Goal: Communication & Community: Answer question/provide support

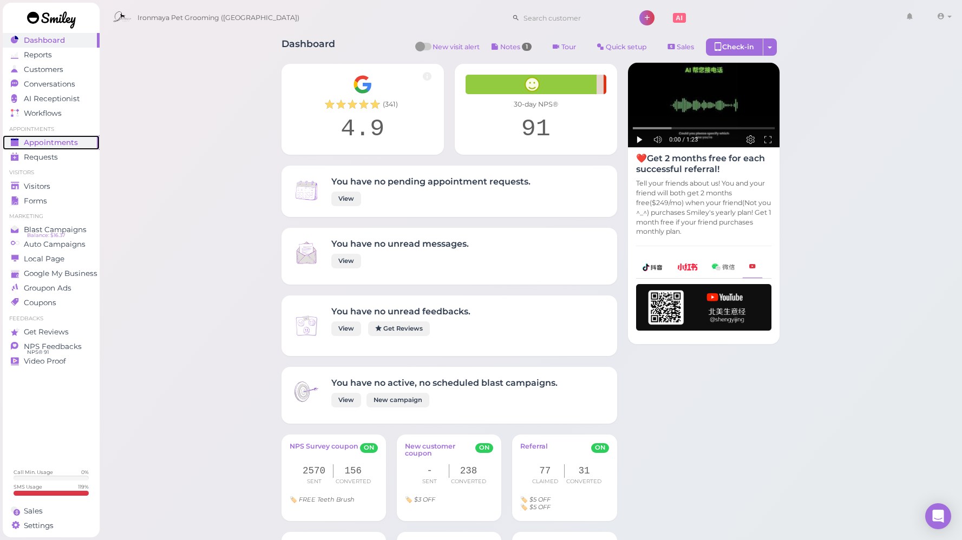
click at [71, 142] on span "Appointments" at bounding box center [51, 142] width 54 height 9
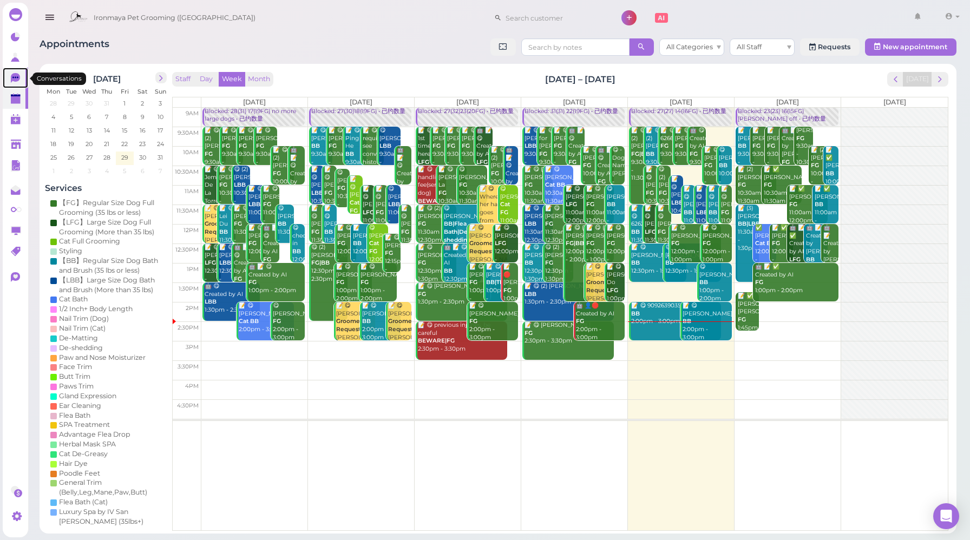
click at [23, 81] on link "0" at bounding box center [15, 78] width 25 height 21
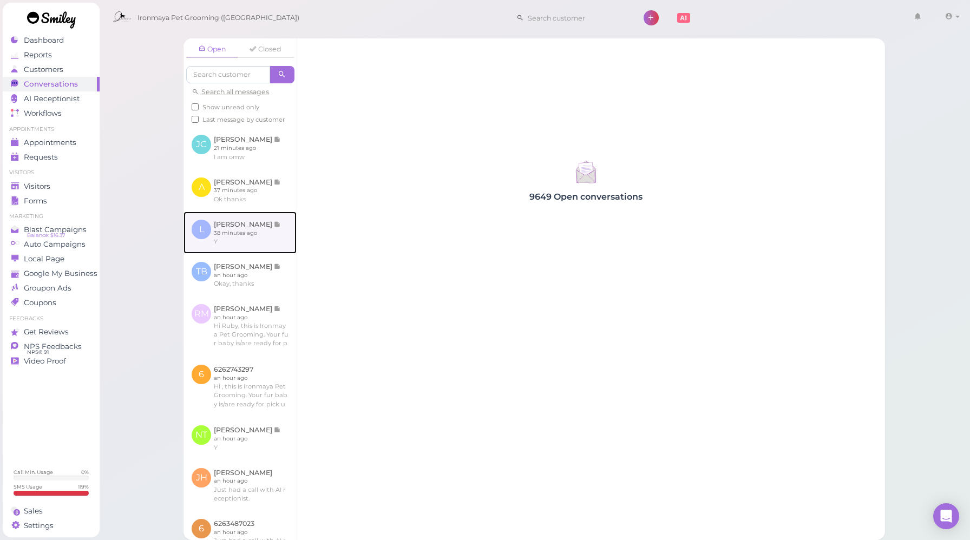
click at [261, 254] on link at bounding box center [239, 233] width 113 height 42
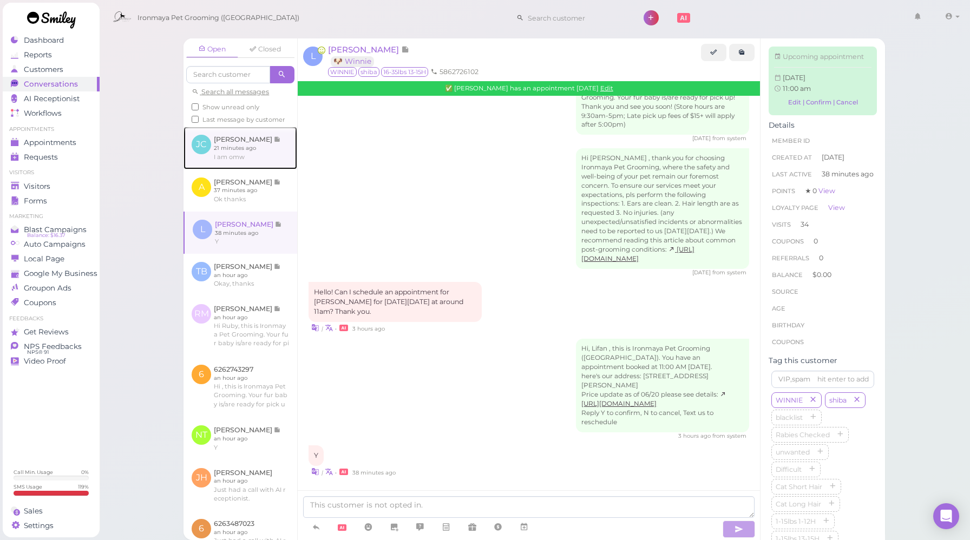
click at [268, 162] on link at bounding box center [240, 148] width 114 height 42
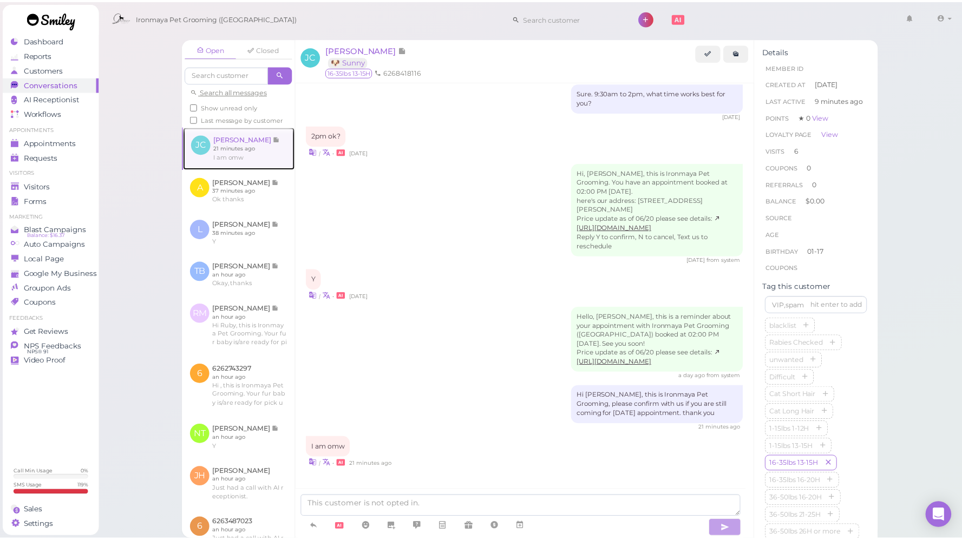
scroll to position [1190, 0]
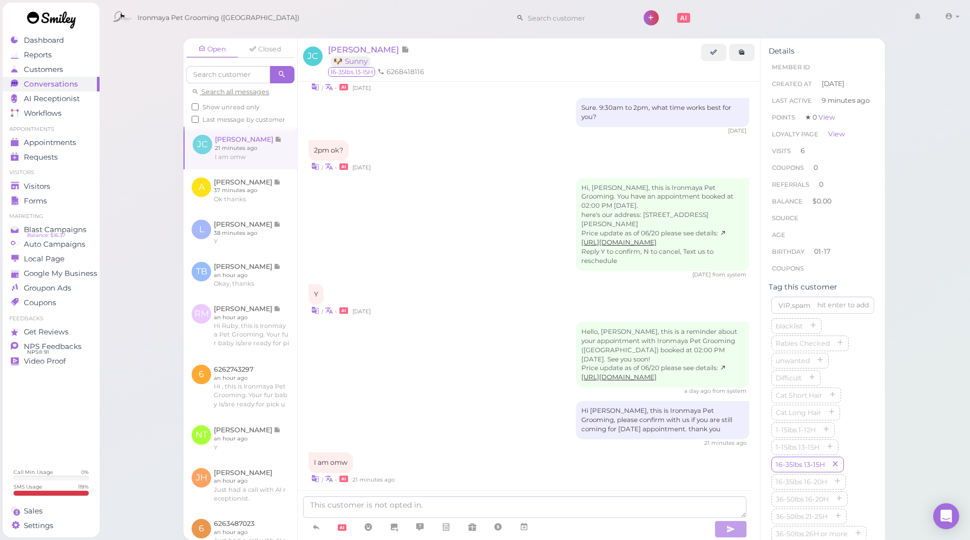
drag, startPoint x: 430, startPoint y: 373, endPoint x: 430, endPoint y: 404, distance: 30.3
click at [430, 387] on div "a day ago from system" at bounding box center [528, 391] width 440 height 8
click at [453, 504] on textarea at bounding box center [524, 507] width 443 height 22
click at [438, 473] on div "| • 21 minutes ago" at bounding box center [528, 478] width 440 height 11
click at [360, 49] on span "[PERSON_NAME]" at bounding box center [364, 49] width 73 height 10
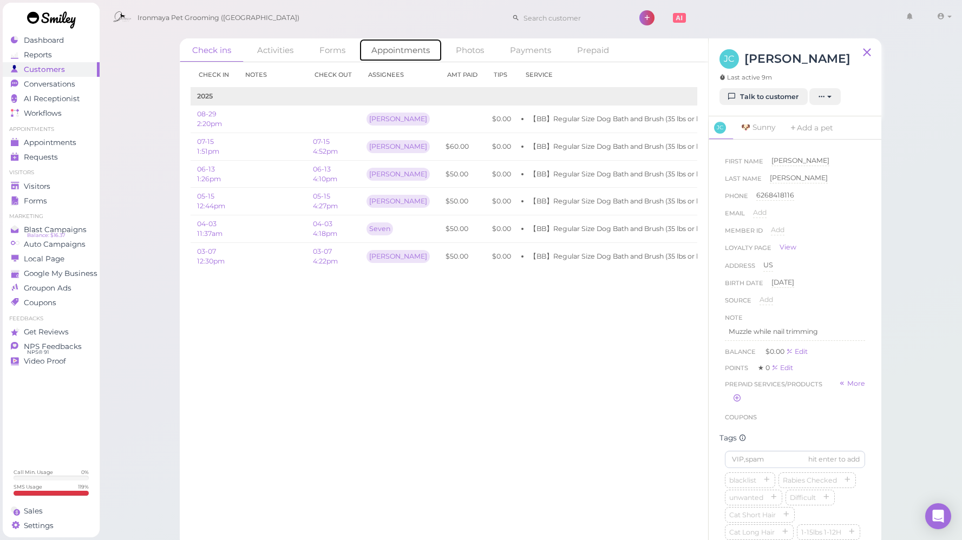
click at [397, 50] on link "Appointments" at bounding box center [400, 49] width 83 height 23
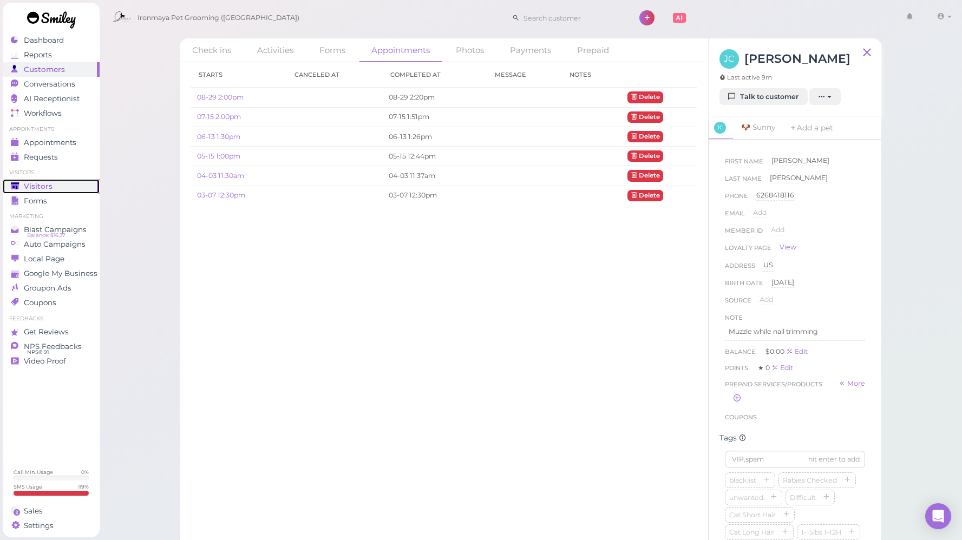
click at [44, 189] on span "Visitors" at bounding box center [38, 186] width 29 height 9
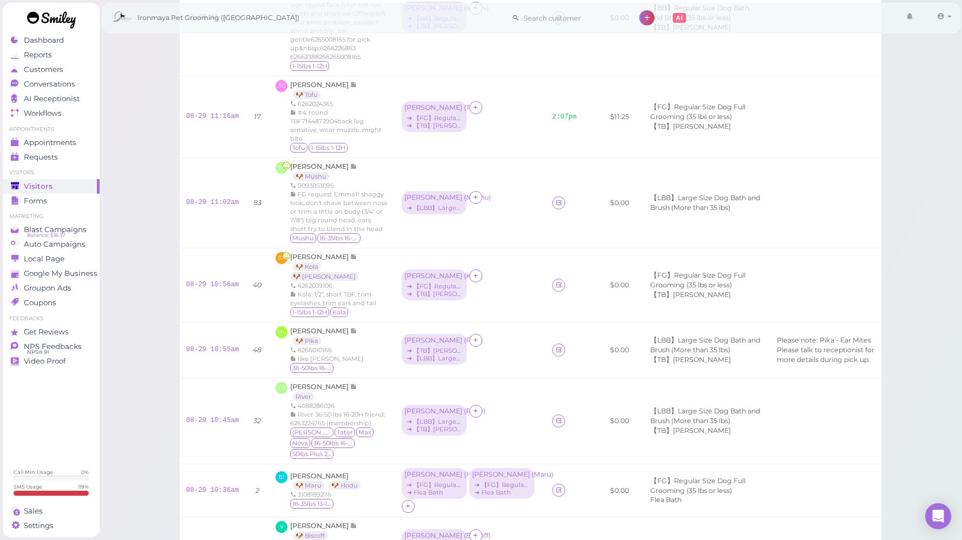
scroll to position [735, 0]
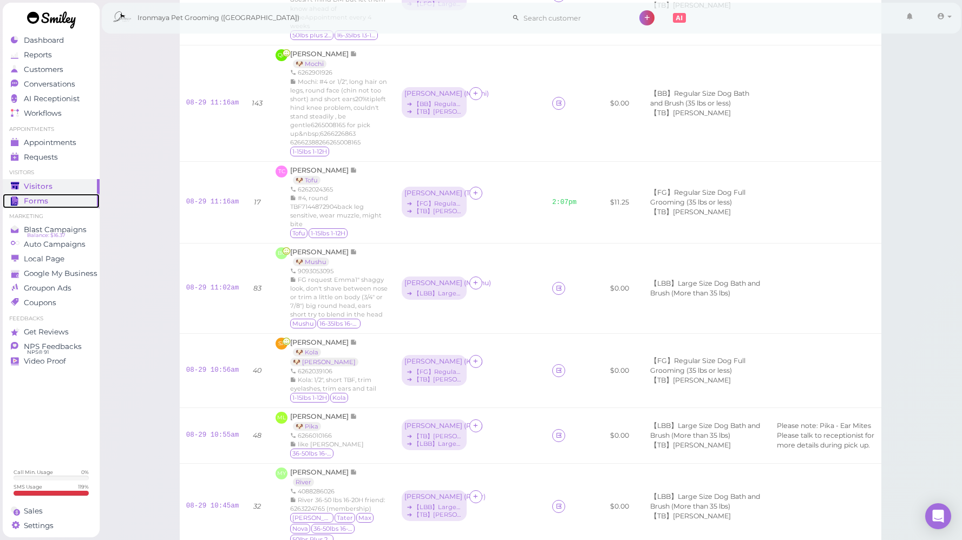
click at [61, 196] on div "Forms" at bounding box center [50, 200] width 78 height 9
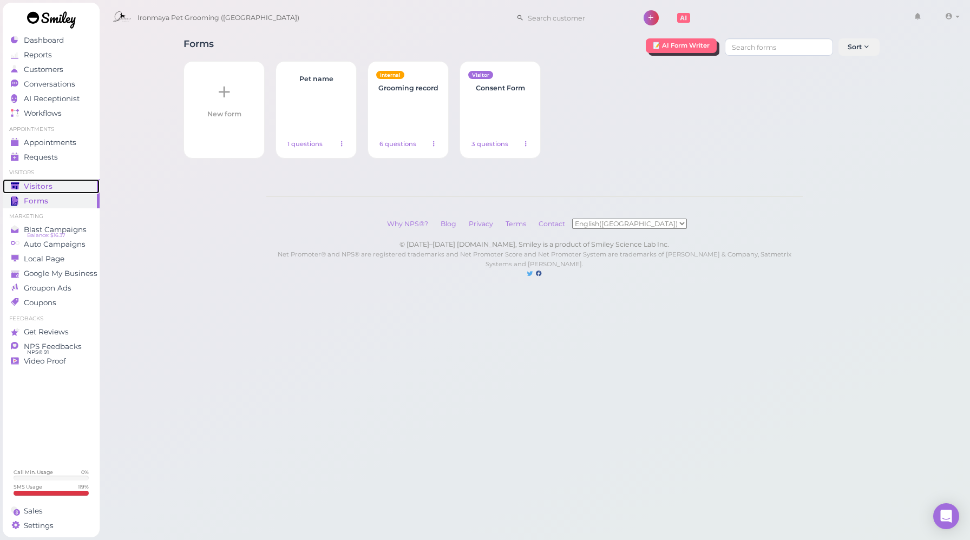
click at [64, 183] on div "Visitors" at bounding box center [50, 186] width 78 height 9
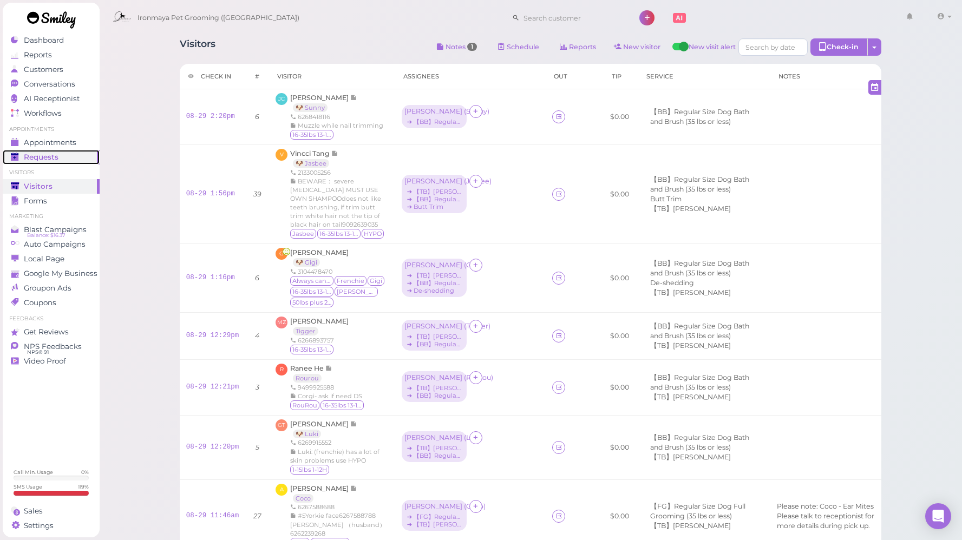
click at [63, 156] on div "Requests" at bounding box center [50, 157] width 78 height 9
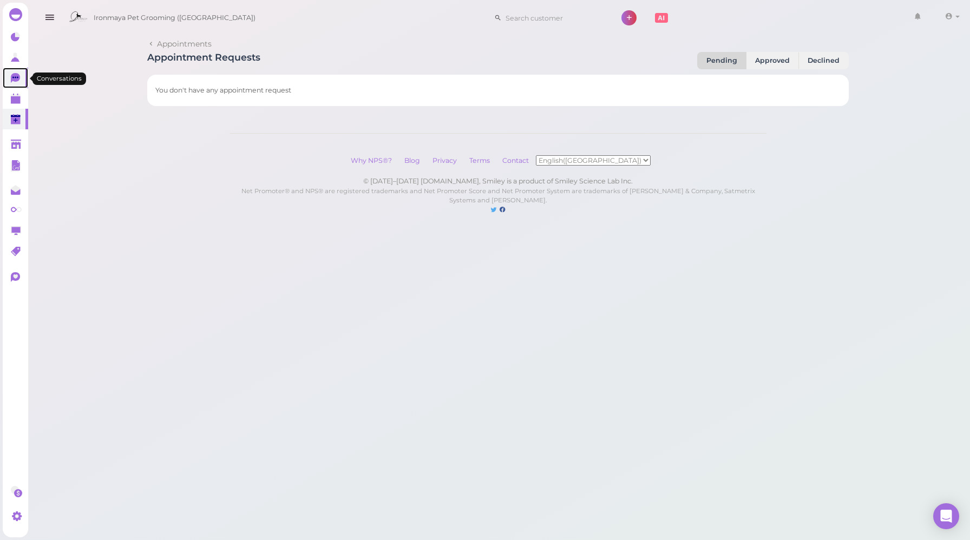
click at [15, 74] on icon at bounding box center [15, 78] width 9 height 10
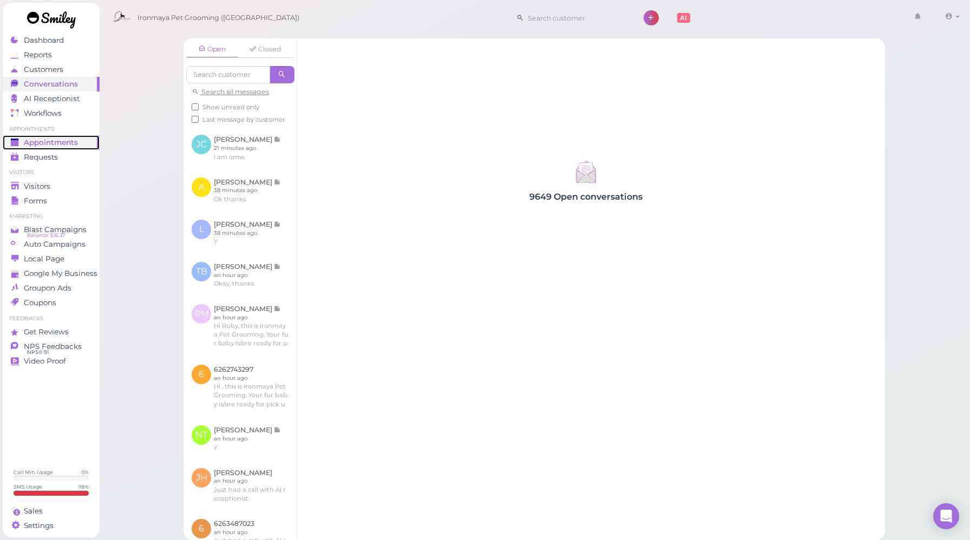
click at [52, 140] on span "Appointments" at bounding box center [51, 142] width 54 height 9
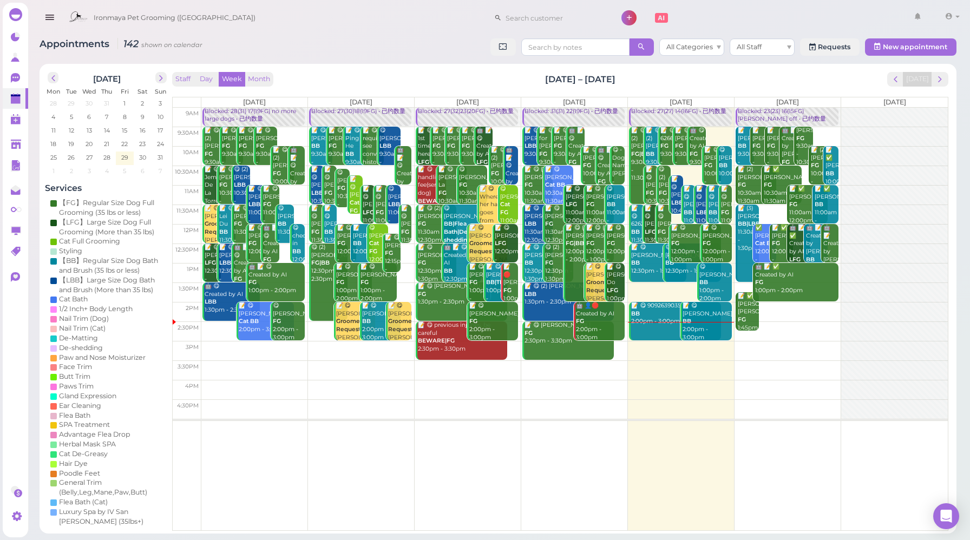
click at [363, 68] on div "[DATE] Mon Tue Wed Thu Fri Sat Sun 28 29 30 31 1 2 3 4 5 6 7 8 9 10 11 12 13 14…" at bounding box center [498, 299] width 917 height 470
click at [21, 73] on link "0" at bounding box center [15, 78] width 25 height 21
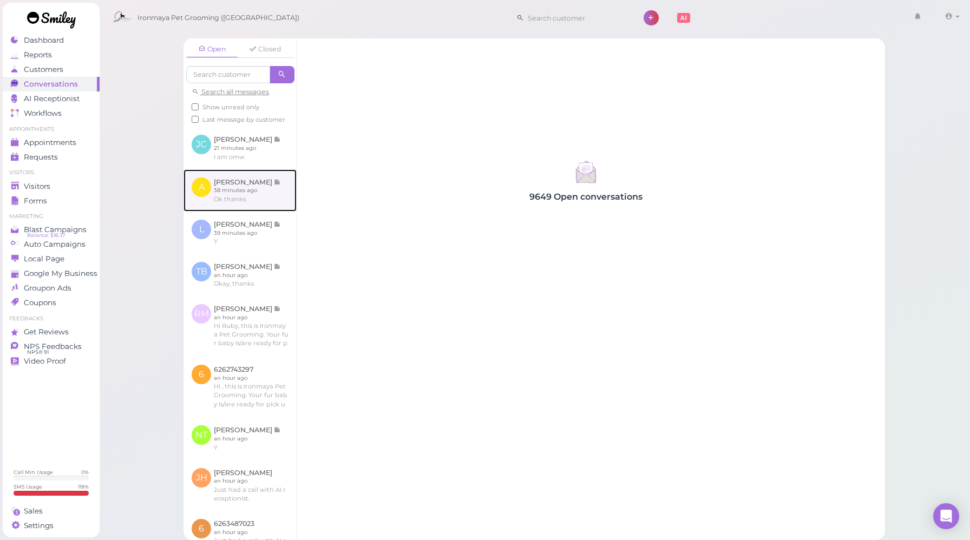
click at [241, 212] on link at bounding box center [239, 190] width 113 height 42
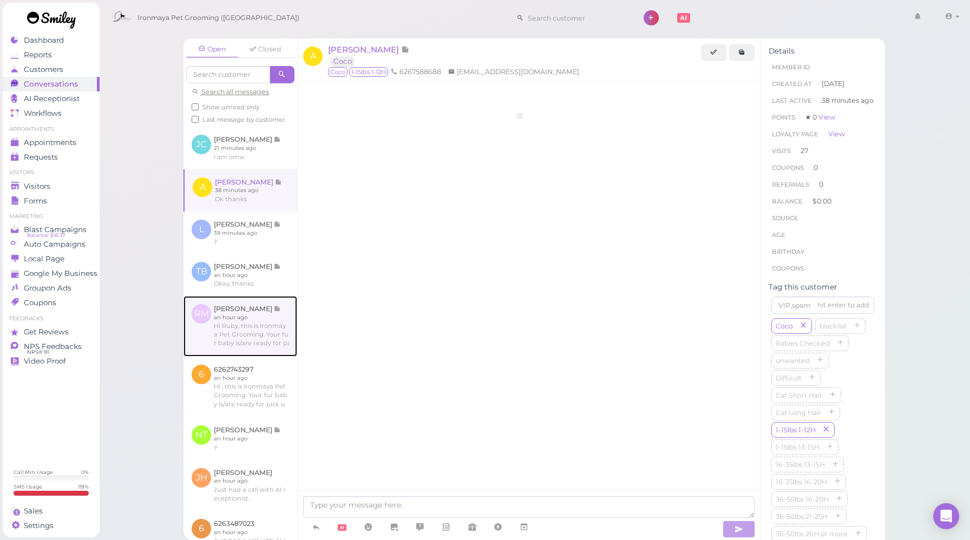
click at [271, 348] on link at bounding box center [240, 326] width 114 height 61
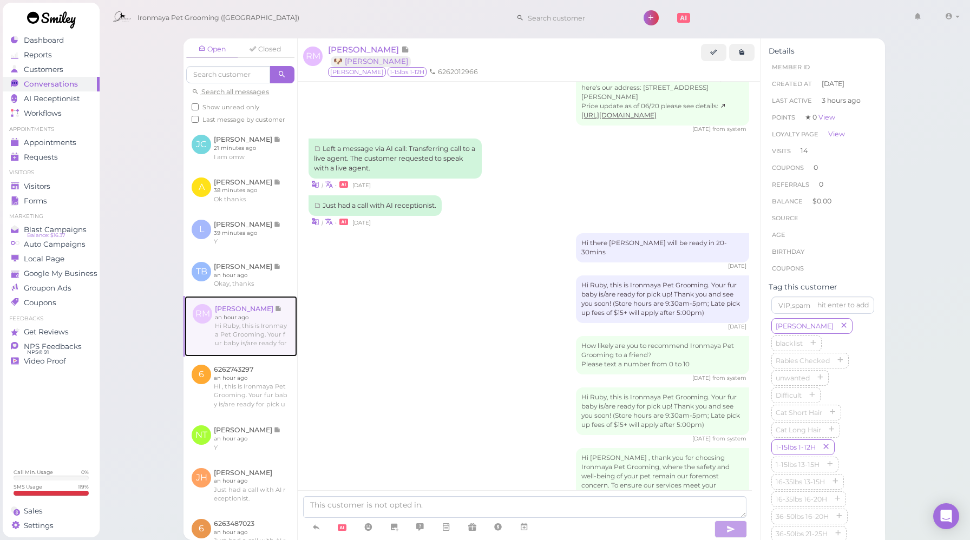
scroll to position [1620, 0]
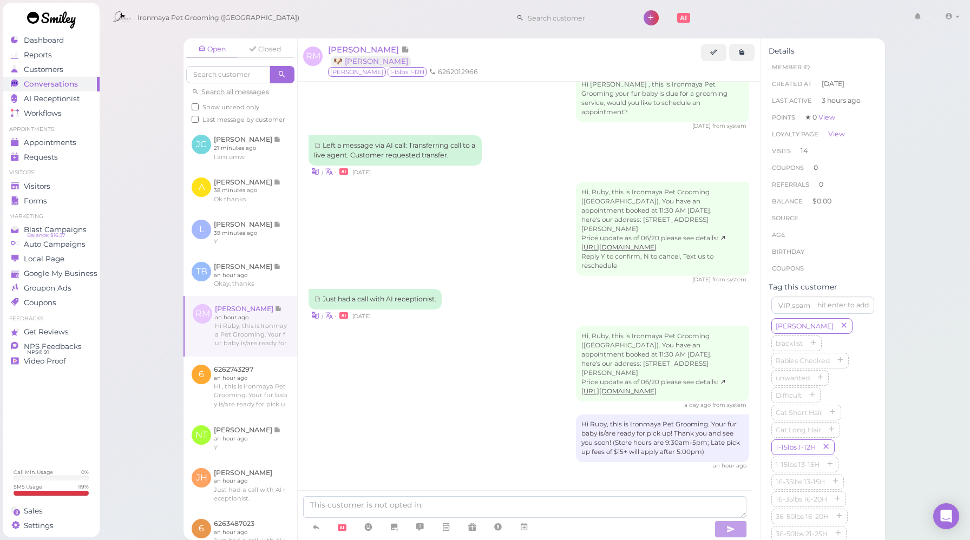
click at [438, 380] on div "Hi, Ruby, this is Ironmaya Pet Grooming ([GEOGRAPHIC_DATA]). You have an appoin…" at bounding box center [528, 367] width 440 height 83
click at [713, 446] on div "Hi Ruby, this is Ironmaya Pet Grooming. Your fur baby is/are ready for pick up!…" at bounding box center [662, 439] width 173 height 48
drag, startPoint x: 426, startPoint y: 405, endPoint x: 347, endPoint y: 402, distance: 79.6
click at [426, 405] on div "a day ago from system" at bounding box center [528, 406] width 440 height 8
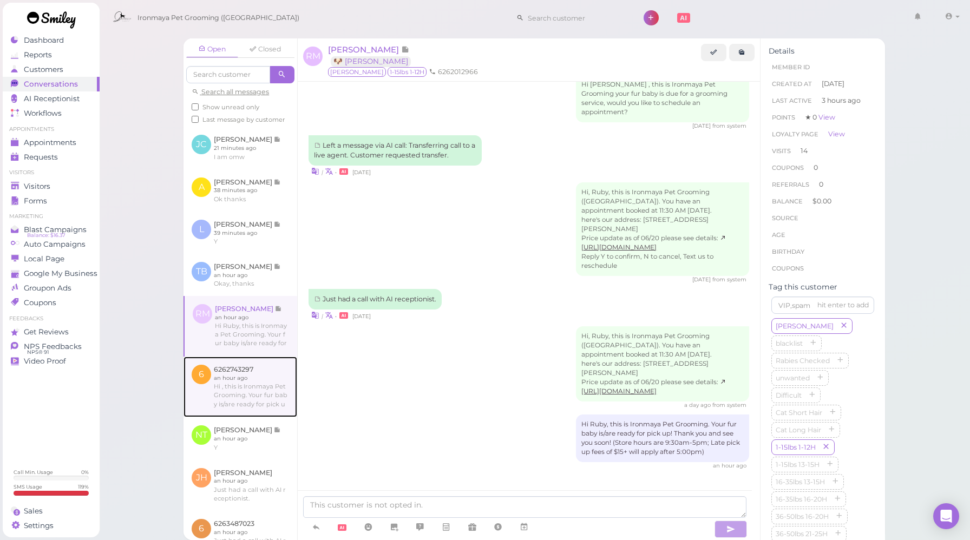
click at [257, 392] on link at bounding box center [240, 387] width 114 height 61
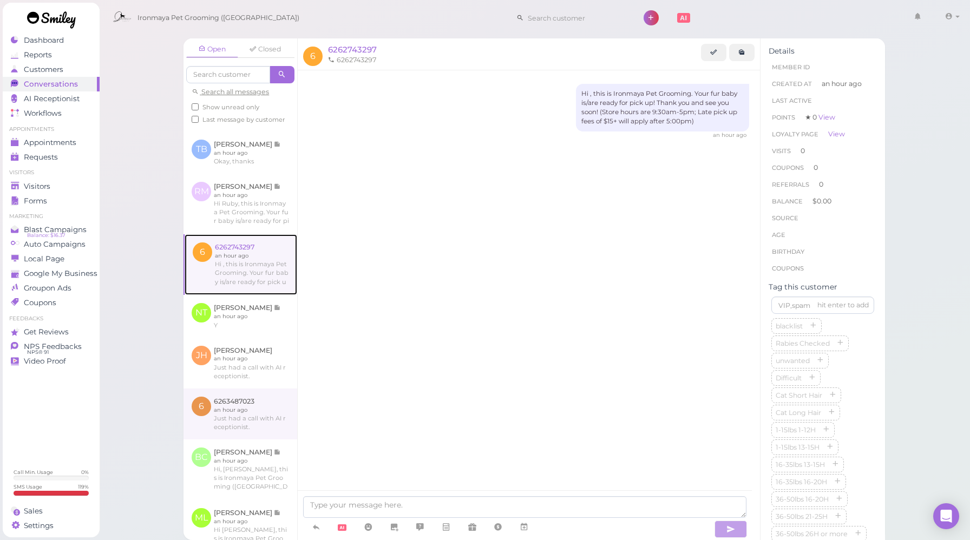
scroll to position [127, 0]
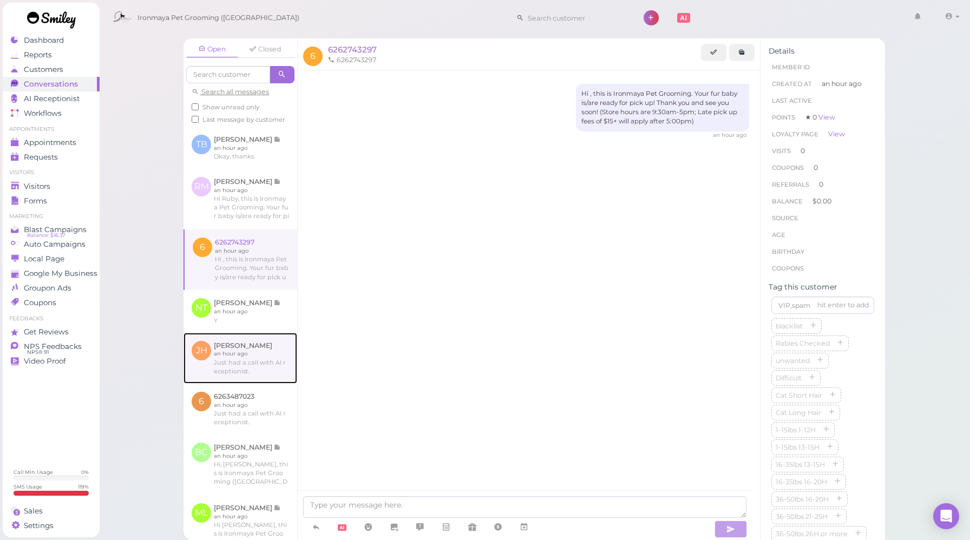
click at [257, 377] on link at bounding box center [240, 358] width 114 height 51
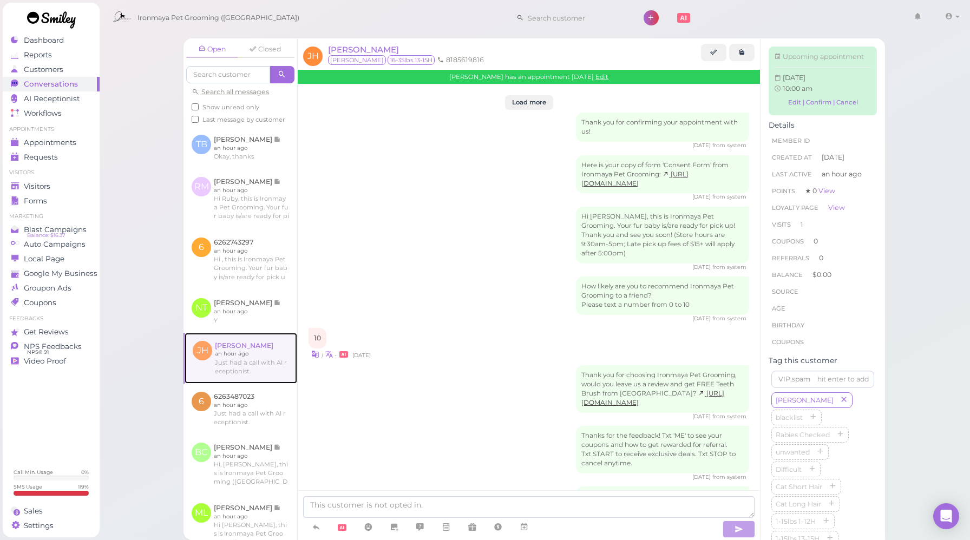
scroll to position [1157, 0]
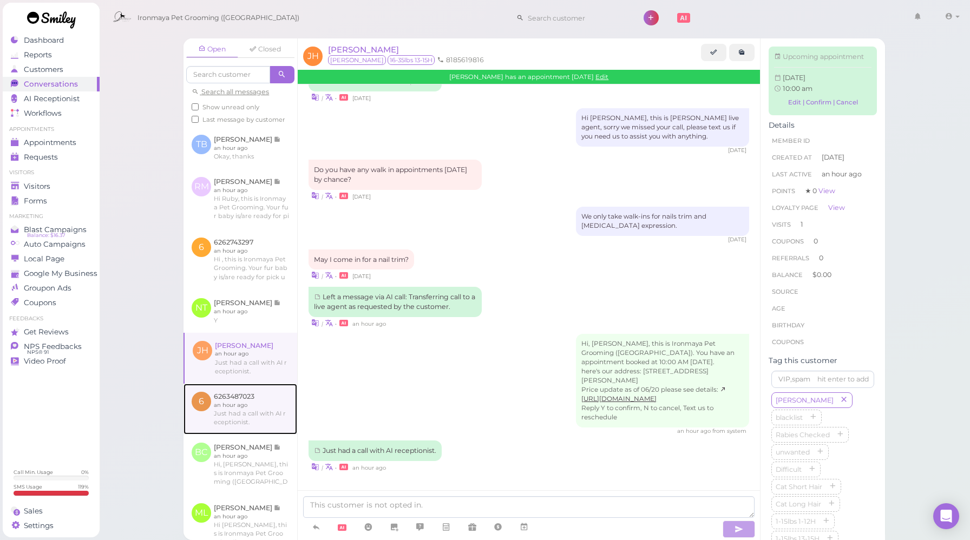
click at [251, 431] on link at bounding box center [240, 409] width 114 height 51
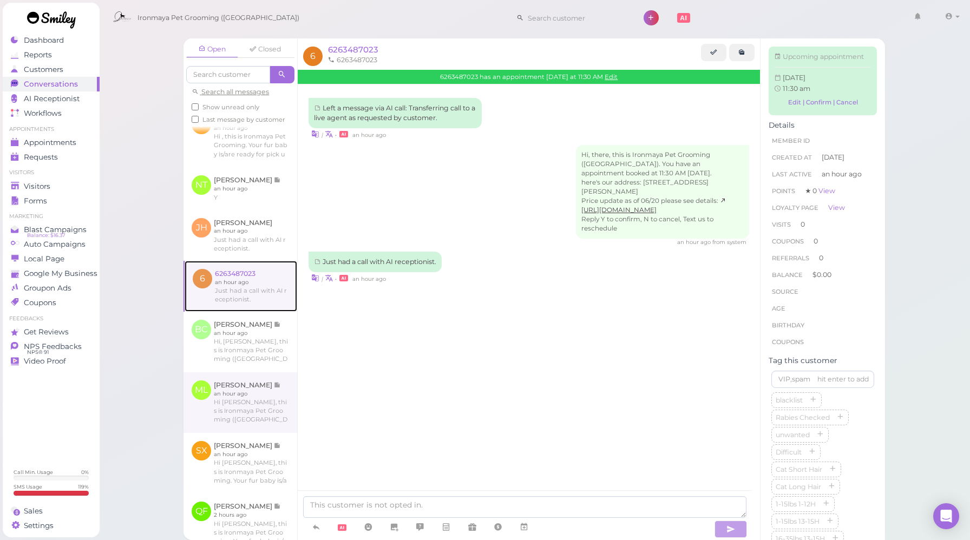
scroll to position [251, 0]
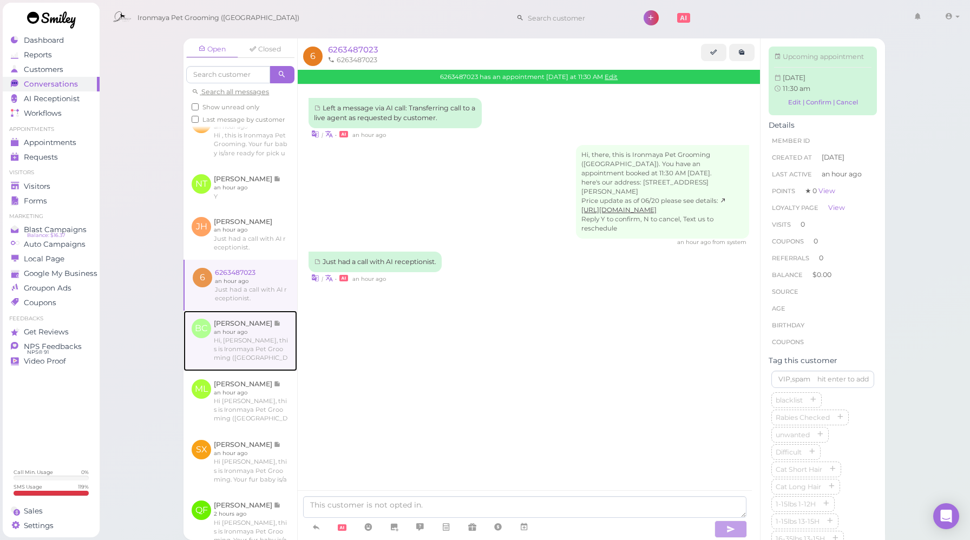
click at [240, 365] on link at bounding box center [240, 341] width 114 height 61
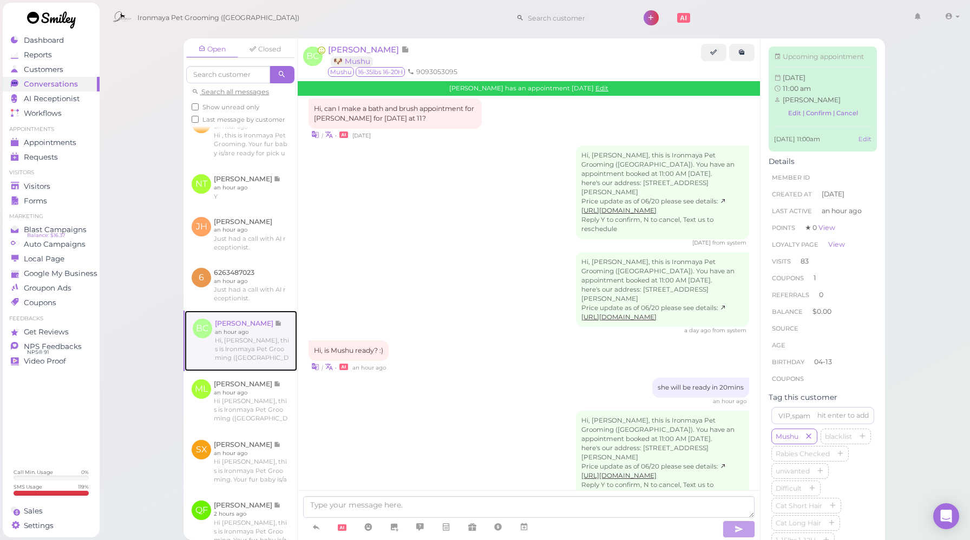
scroll to position [383, 0]
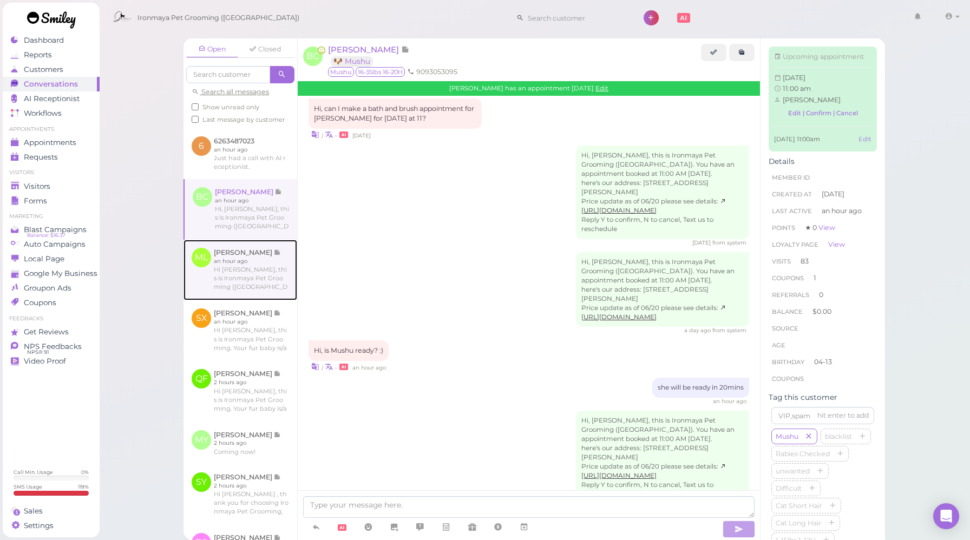
click at [257, 300] on link at bounding box center [240, 270] width 114 height 61
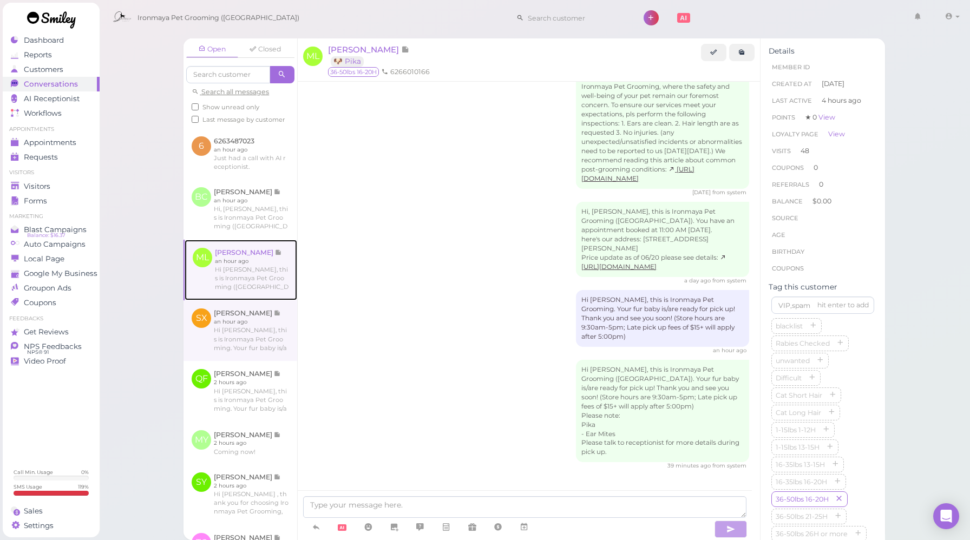
scroll to position [1662, 0]
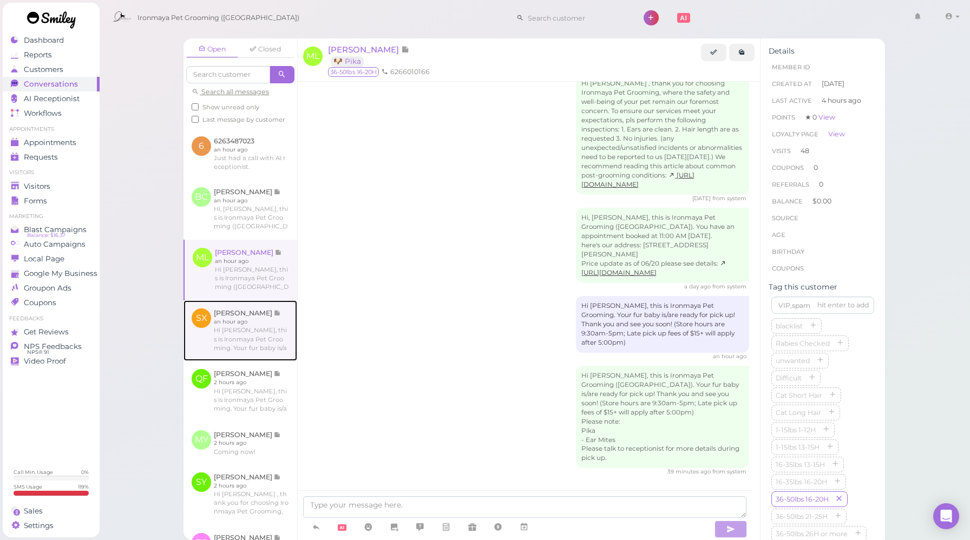
click at [253, 336] on link at bounding box center [240, 330] width 114 height 61
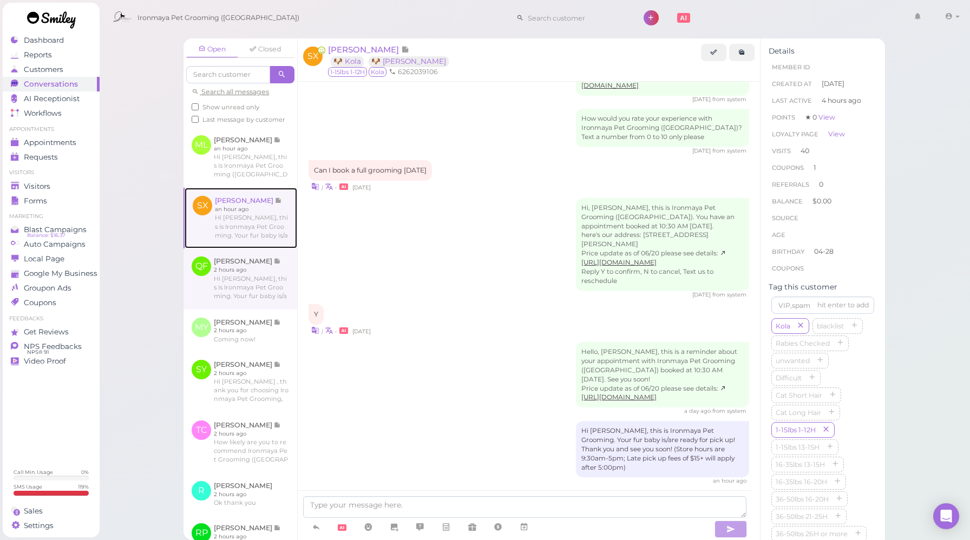
scroll to position [495, 0]
click at [254, 303] on link at bounding box center [240, 279] width 114 height 61
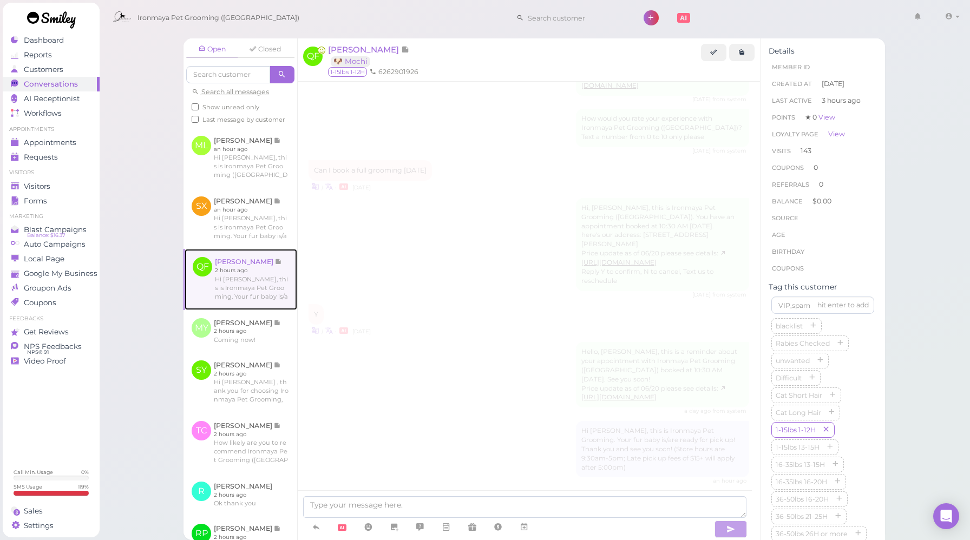
scroll to position [1877, 0]
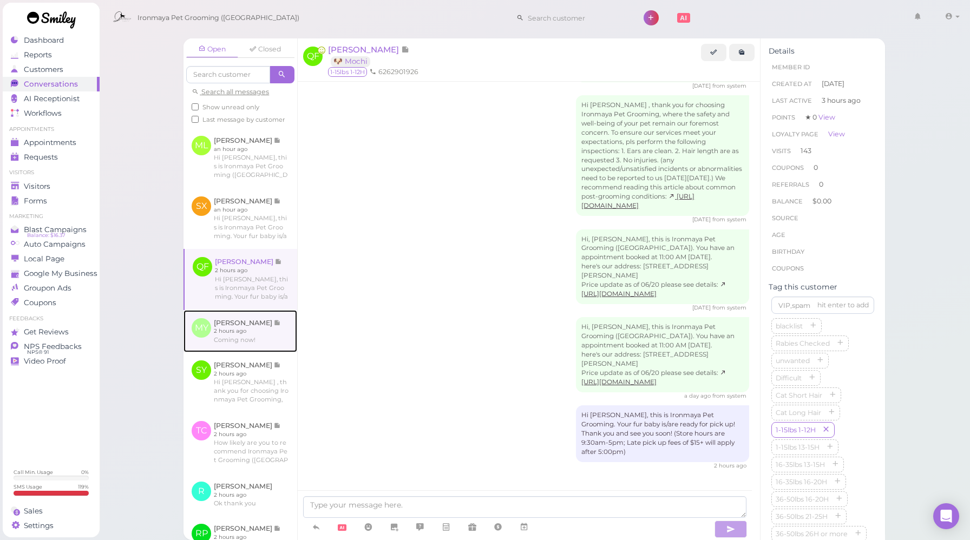
click at [266, 352] on link at bounding box center [240, 331] width 114 height 42
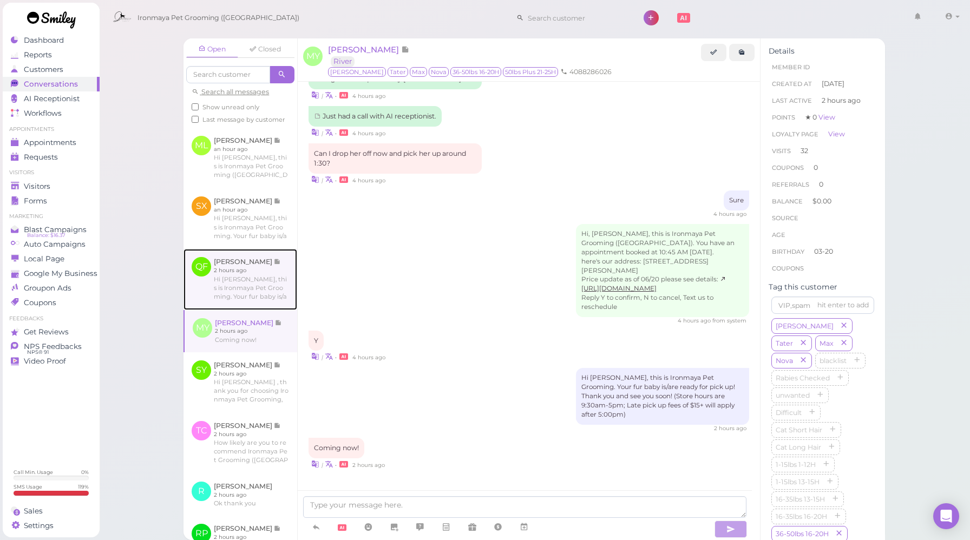
click at [269, 310] on link at bounding box center [240, 279] width 114 height 61
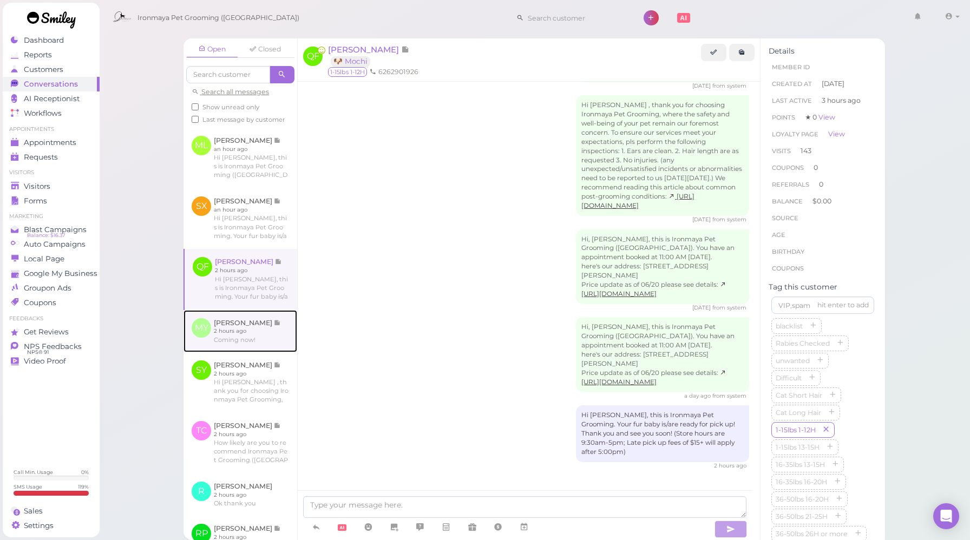
click at [276, 345] on link at bounding box center [240, 331] width 114 height 42
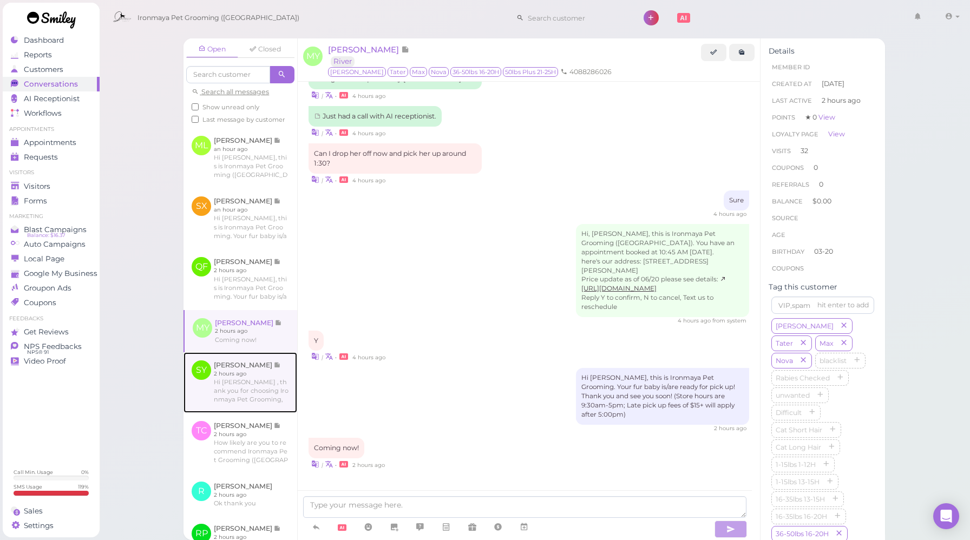
click at [274, 380] on link at bounding box center [240, 382] width 114 height 61
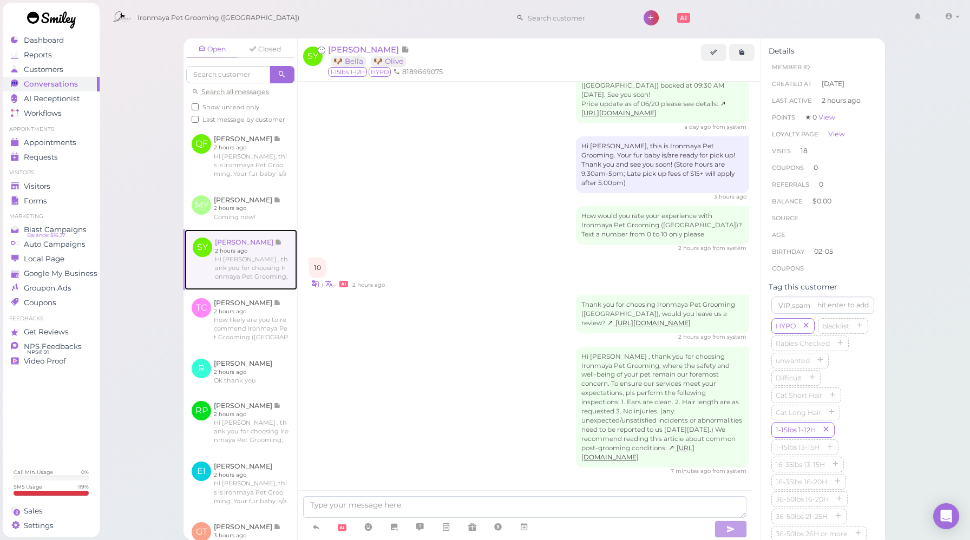
scroll to position [619, 0]
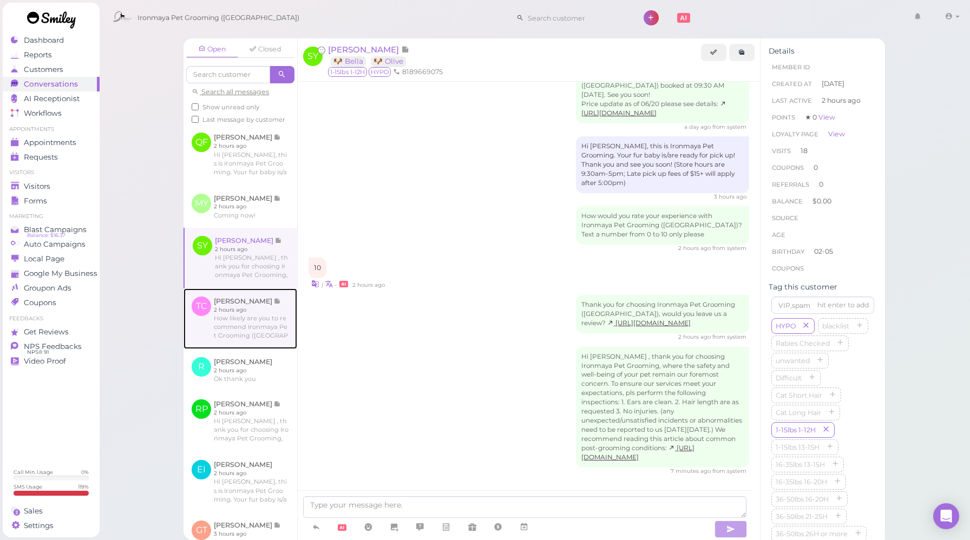
click at [261, 349] on link at bounding box center [240, 318] width 114 height 61
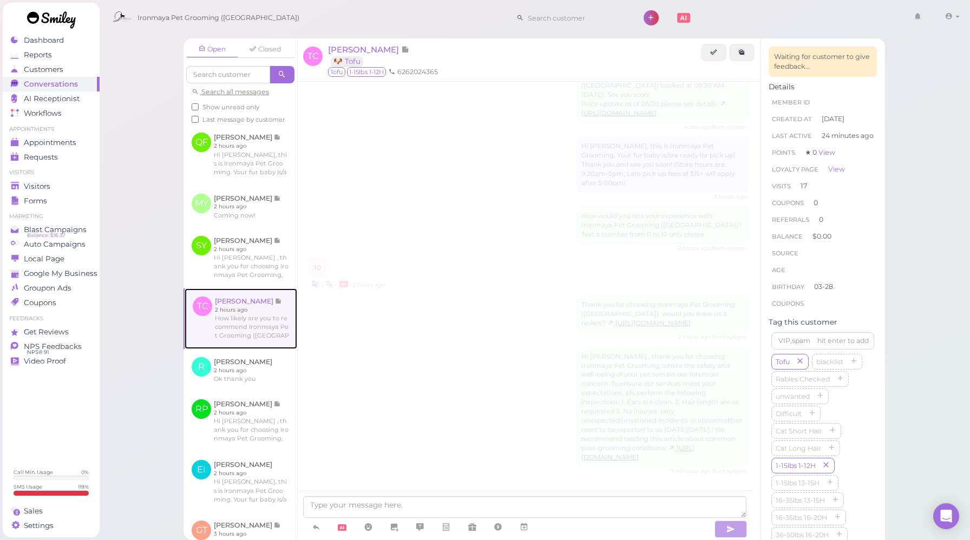
scroll to position [1169, 0]
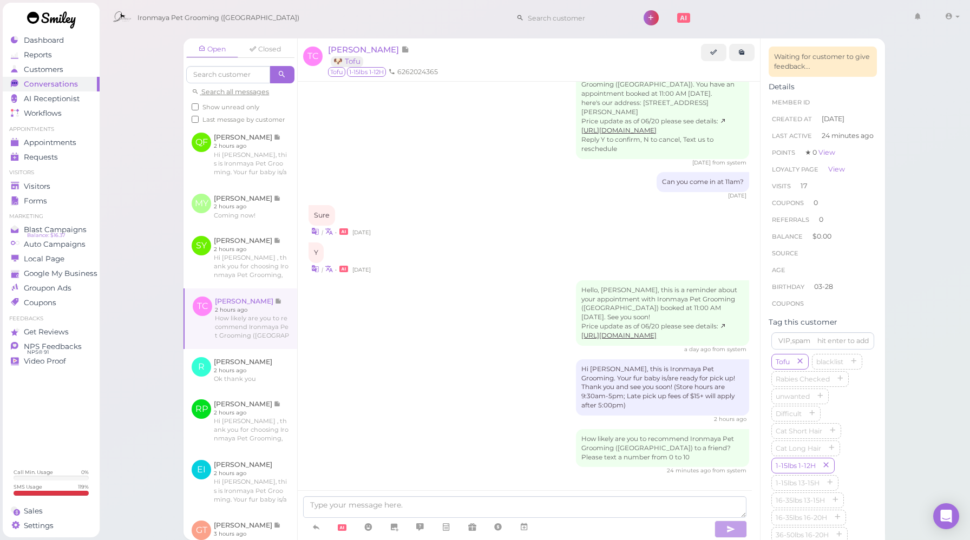
click at [408, 382] on div "Hi [PERSON_NAME], this is Ironmaya Pet Grooming. Your fur baby is/are ready for…" at bounding box center [528, 391] width 440 height 64
click at [408, 381] on div "Hi [PERSON_NAME], this is Ironmaya Pet Grooming. Your fur baby is/are ready for…" at bounding box center [528, 391] width 440 height 64
click at [384, 498] on textarea at bounding box center [524, 507] width 443 height 22
click at [272, 391] on link at bounding box center [240, 370] width 114 height 42
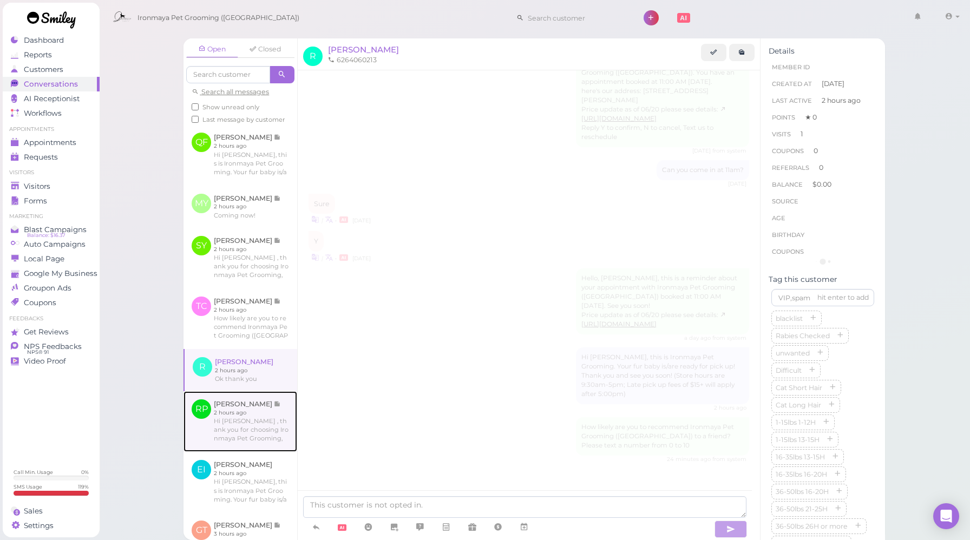
click at [267, 435] on link at bounding box center [240, 421] width 114 height 61
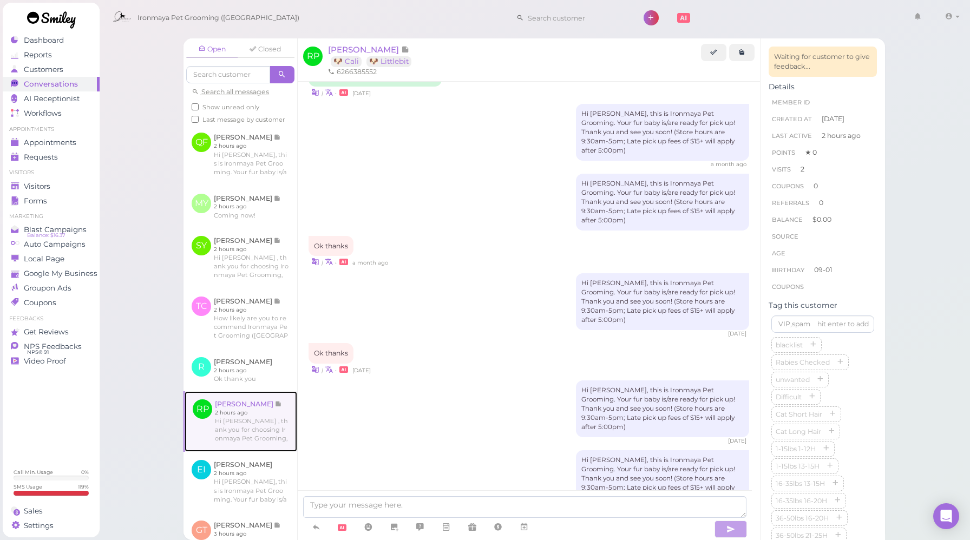
scroll to position [1386, 0]
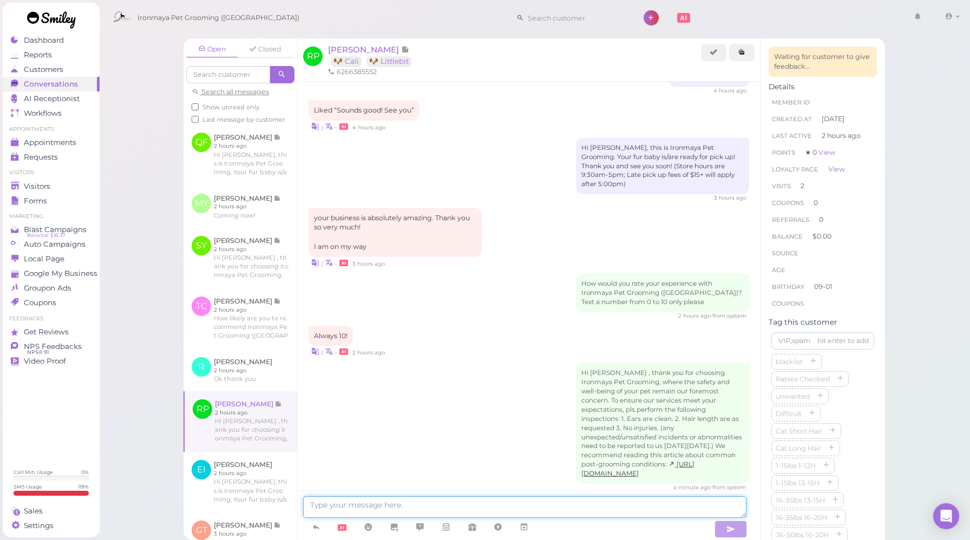
click at [463, 505] on textarea at bounding box center [524, 507] width 443 height 22
click at [367, 456] on div "Hi [PERSON_NAME] , thank you for choosing Ironmaya Pet Grooming, where the safe…" at bounding box center [528, 427] width 440 height 129
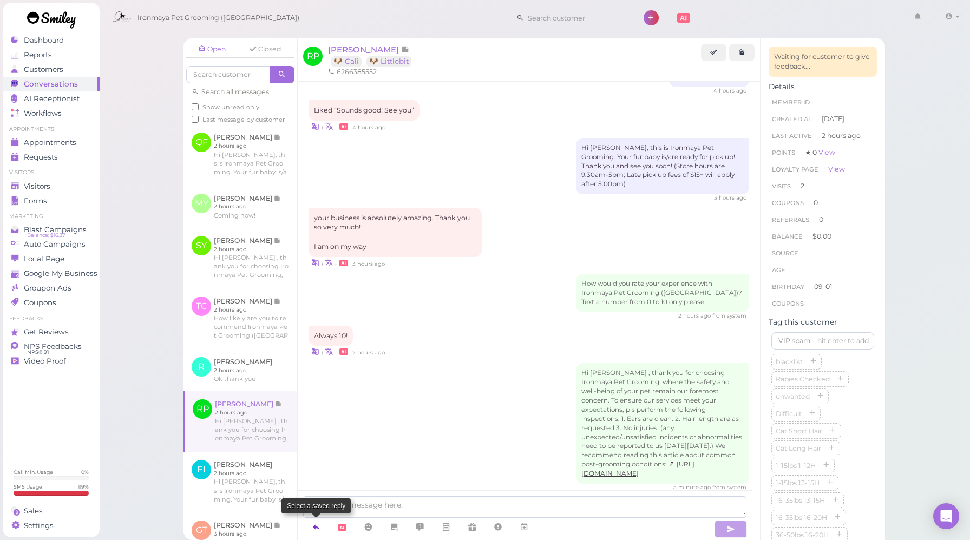
click at [314, 525] on icon at bounding box center [316, 527] width 9 height 11
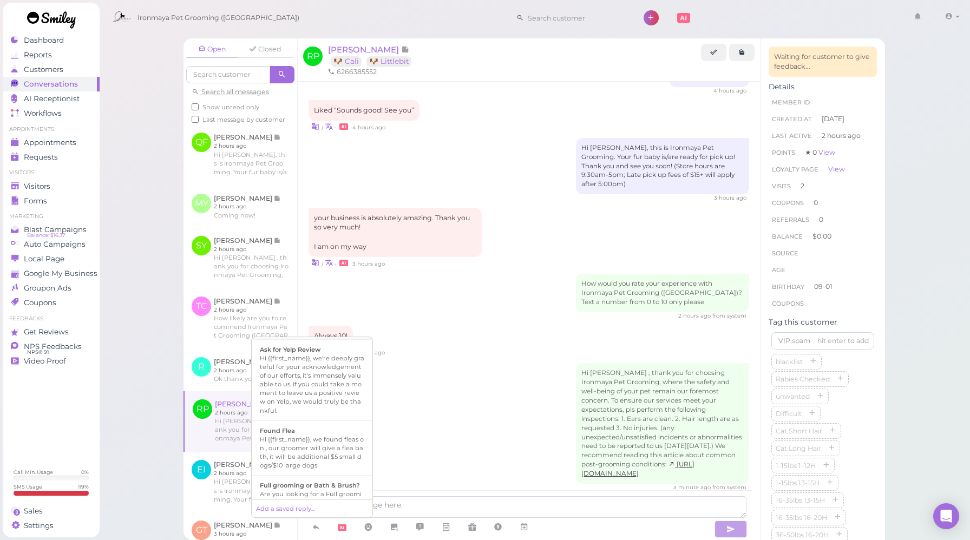
scroll to position [207, 0]
click at [317, 412] on div "Hi {{first_name}}, we're deeply grateful for your acknowledgement of our effort…" at bounding box center [312, 385] width 104 height 61
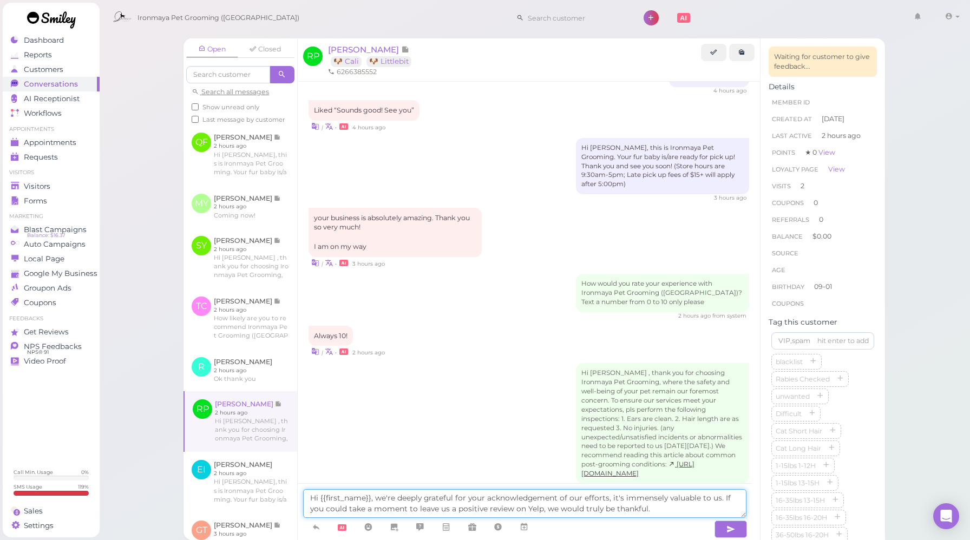
click at [311, 498] on textarea "Hi {{first_name}}, we're deeply grateful for your acknowledgement of our effort…" at bounding box center [524, 503] width 443 height 29
drag, startPoint x: 318, startPoint y: 496, endPoint x: 302, endPoint y: 496, distance: 16.2
click at [302, 496] on div "Hi {{first_name}}, we're deeply grateful for your acknowledgement of our effort…" at bounding box center [525, 511] width 454 height 57
type textarea "Thank you so much {{first_name}}, we're deeply grateful for your acknowledgemen…"
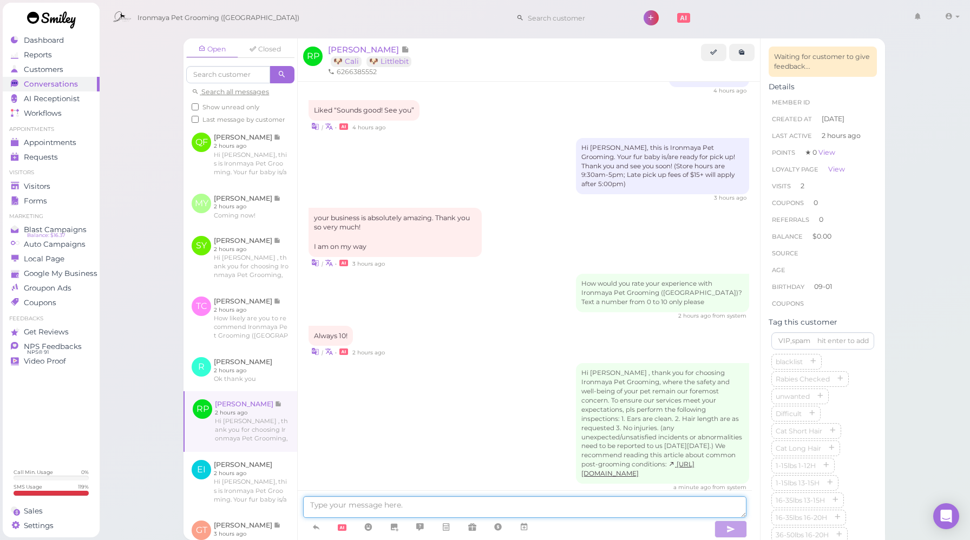
scroll to position [1448, 0]
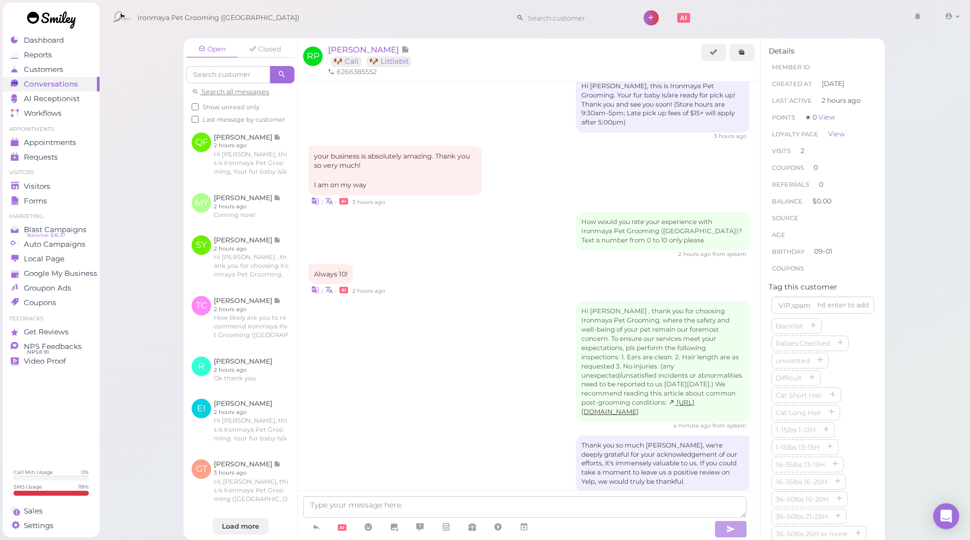
click at [430, 338] on div "Hi [PERSON_NAME] , thank you for choosing Ironmaya Pet Grooming, where the safe…" at bounding box center [528, 365] width 440 height 129
click at [67, 138] on span "Appointments" at bounding box center [51, 142] width 54 height 9
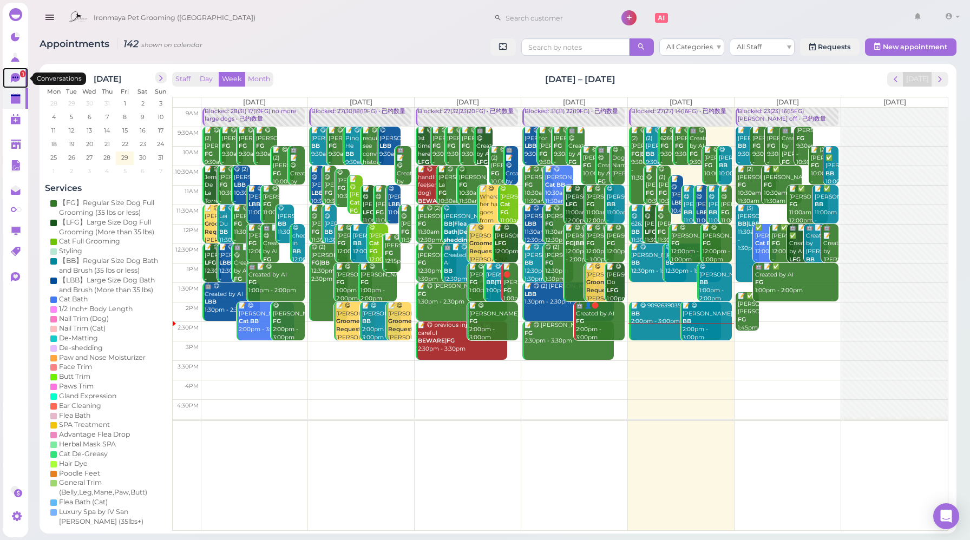
click at [15, 75] on icon at bounding box center [15, 78] width 9 height 10
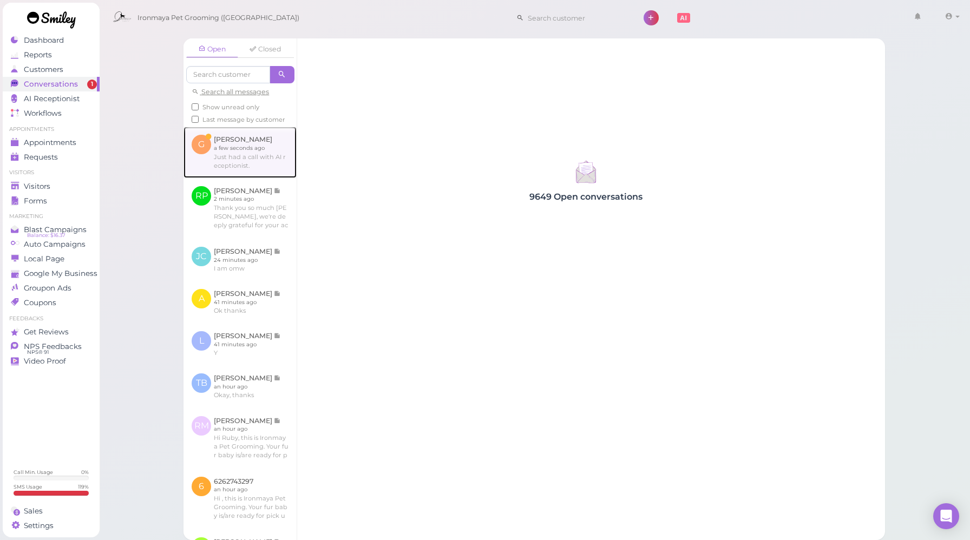
click at [258, 177] on link at bounding box center [239, 152] width 113 height 51
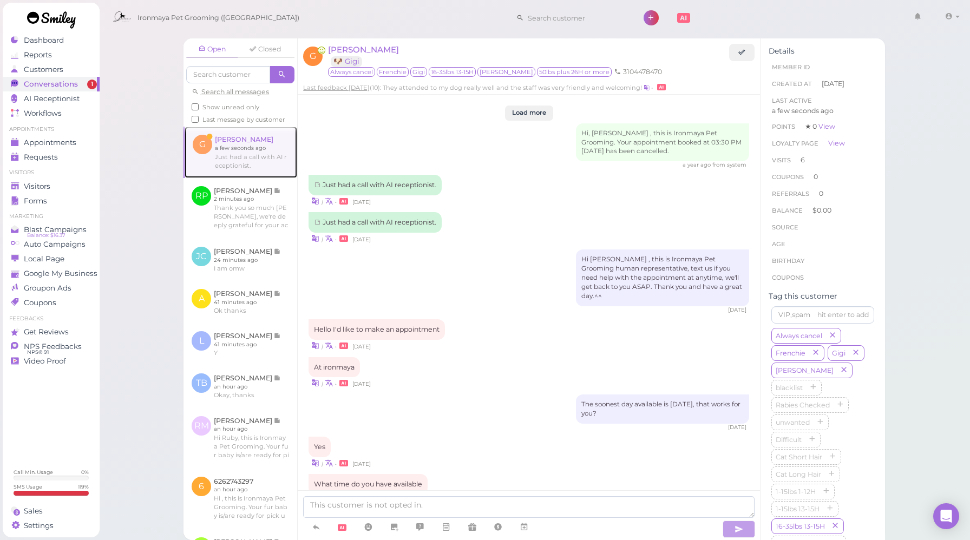
scroll to position [1142, 0]
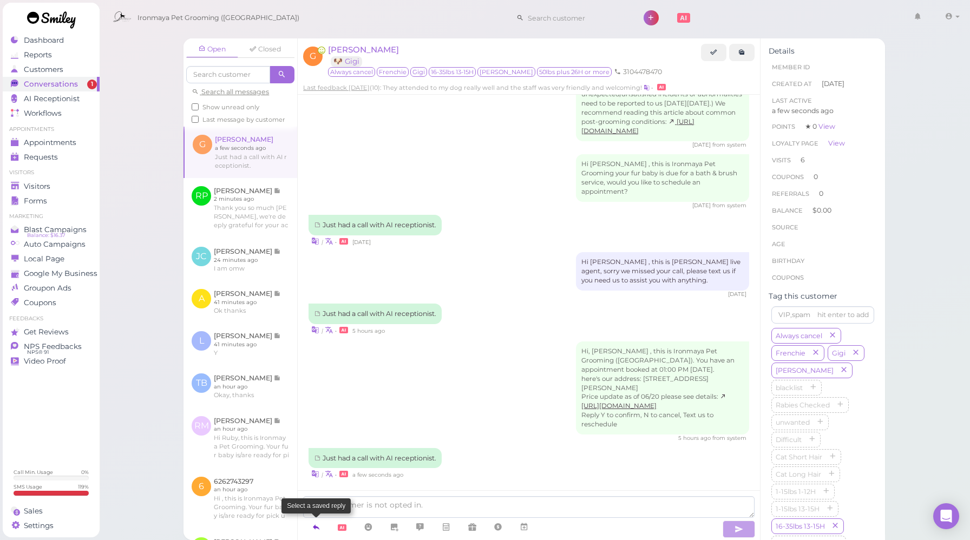
click at [319, 531] on icon at bounding box center [316, 527] width 9 height 11
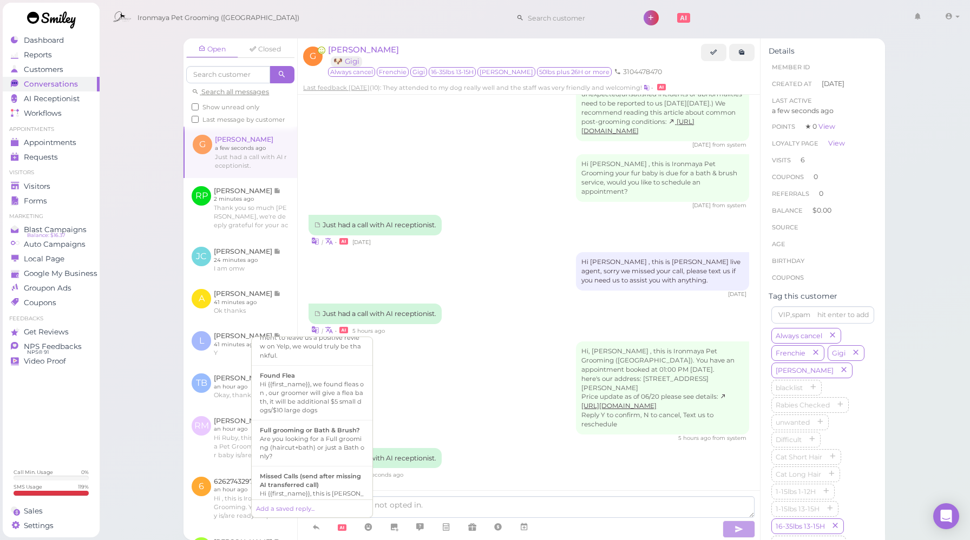
scroll to position [400, 0]
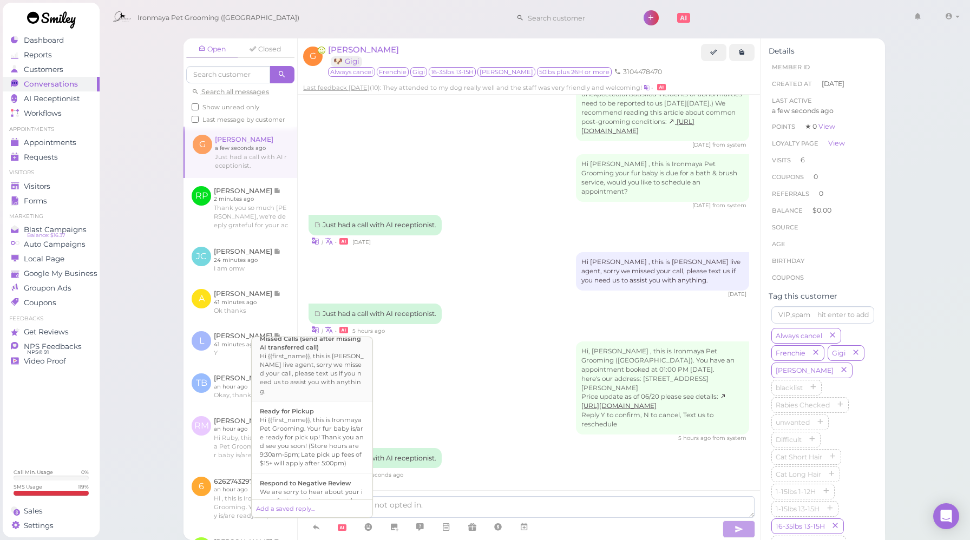
click at [337, 395] on div "Hi {{first_name}}, this is [PERSON_NAME] live agent, sorry we missed your call,…" at bounding box center [312, 373] width 104 height 43
type textarea "Hi {{first_name}}, this is [PERSON_NAME] live agent, sorry we missed your call,…"
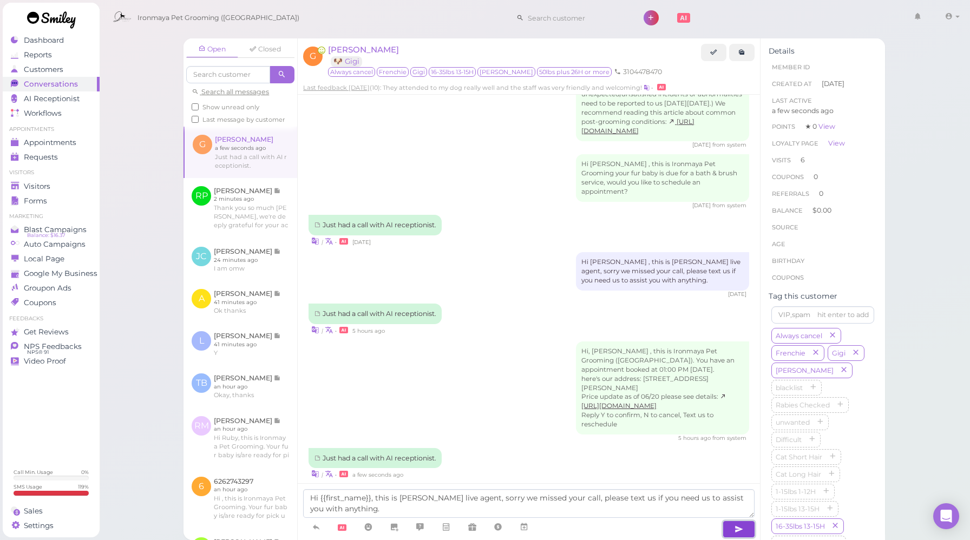
click at [749, 532] on button "button" at bounding box center [738, 529] width 32 height 17
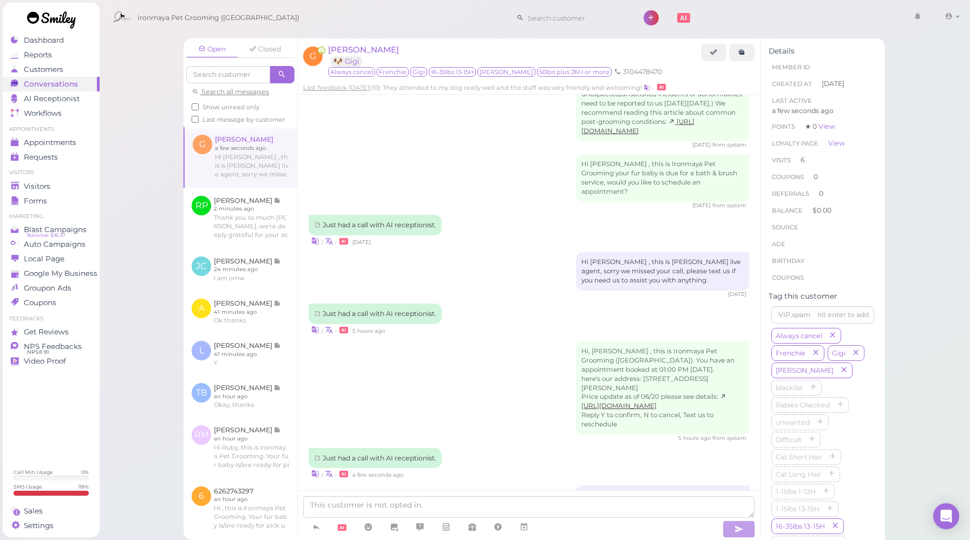
scroll to position [1186, 0]
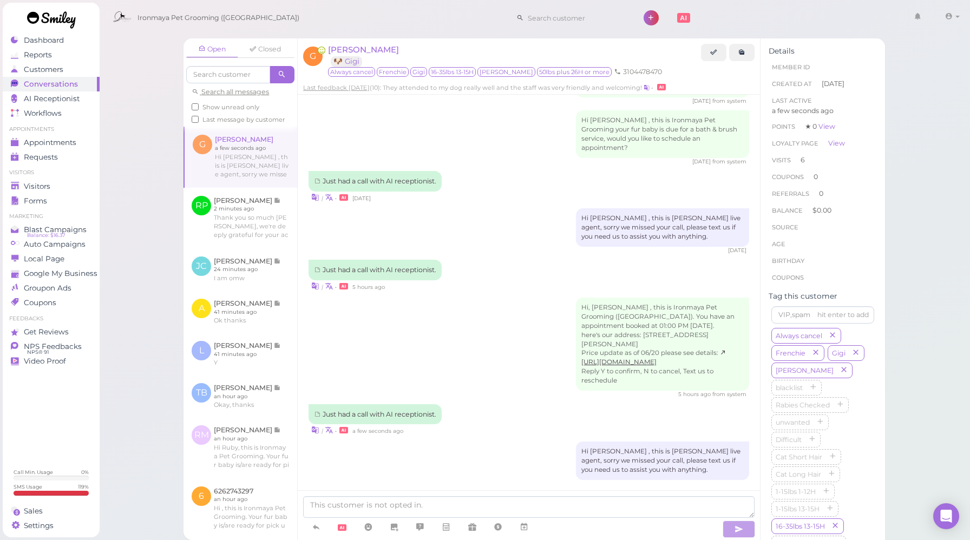
click at [455, 413] on div "Just had a call with AI receptionist. | • a few seconds ago" at bounding box center [528, 420] width 440 height 32
click at [508, 505] on textarea at bounding box center [528, 507] width 451 height 22
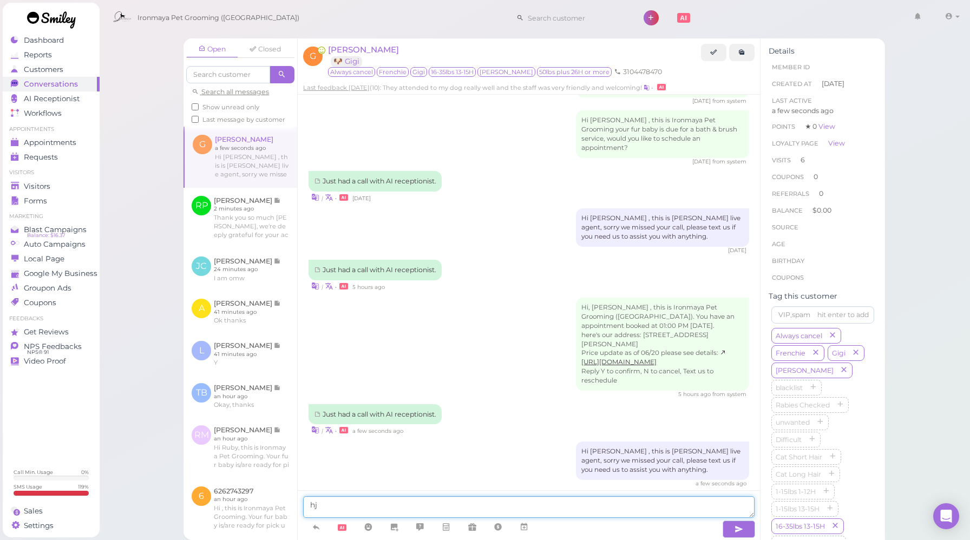
type textarea "h"
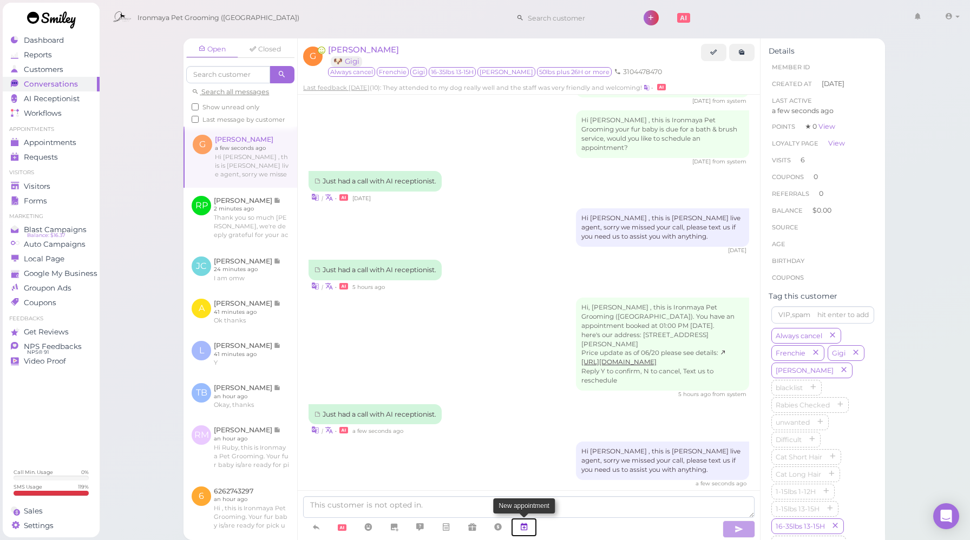
click at [525, 526] on icon at bounding box center [524, 527] width 9 height 11
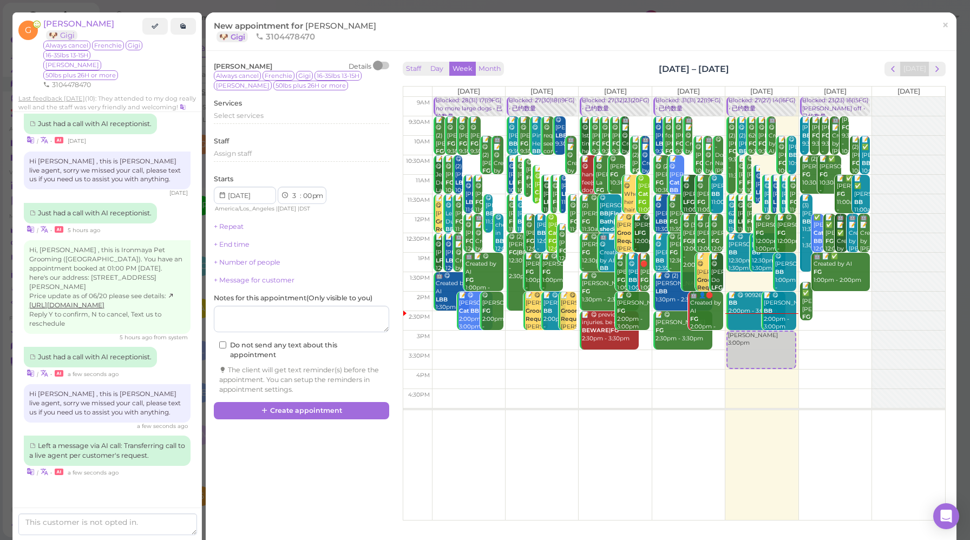
scroll to position [1286, 0]
click at [180, 37] on div at bounding box center [182, 56] width 28 height 76
click at [941, 29] on link "×" at bounding box center [945, 25] width 20 height 25
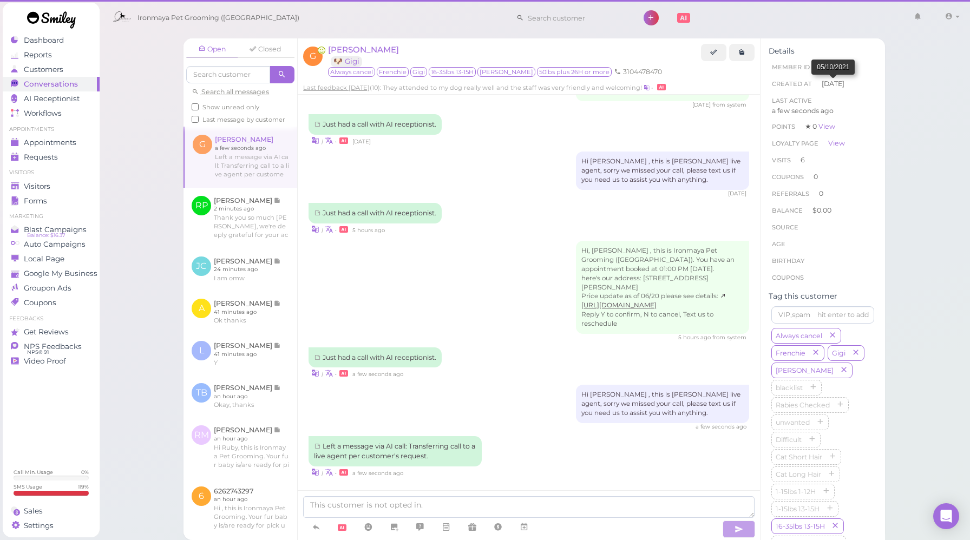
scroll to position [1241, 0]
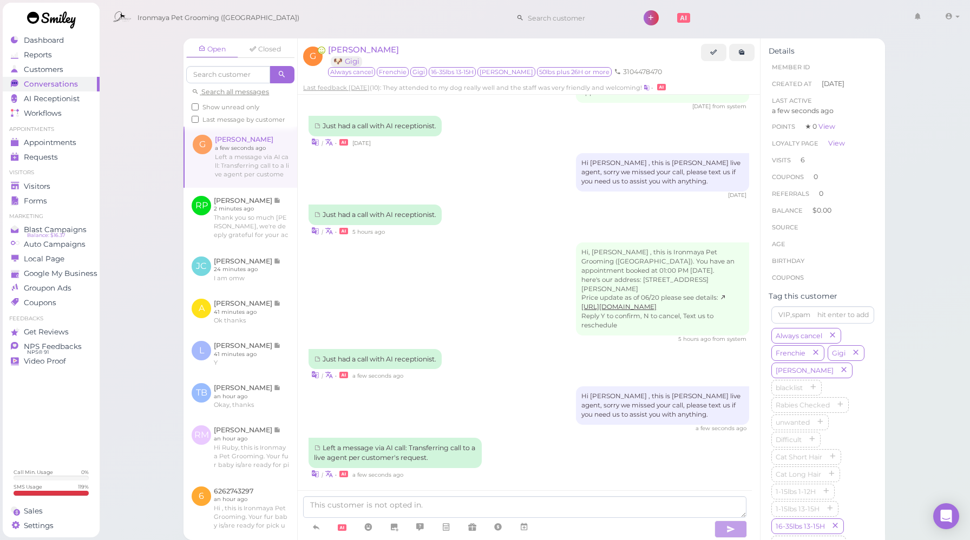
click at [146, 207] on div "Open Closed Search all messages Show unread only Last message by customer G [PE…" at bounding box center [534, 270] width 871 height 540
click at [55, 346] on span "NPS Feedbacks" at bounding box center [53, 346] width 58 height 9
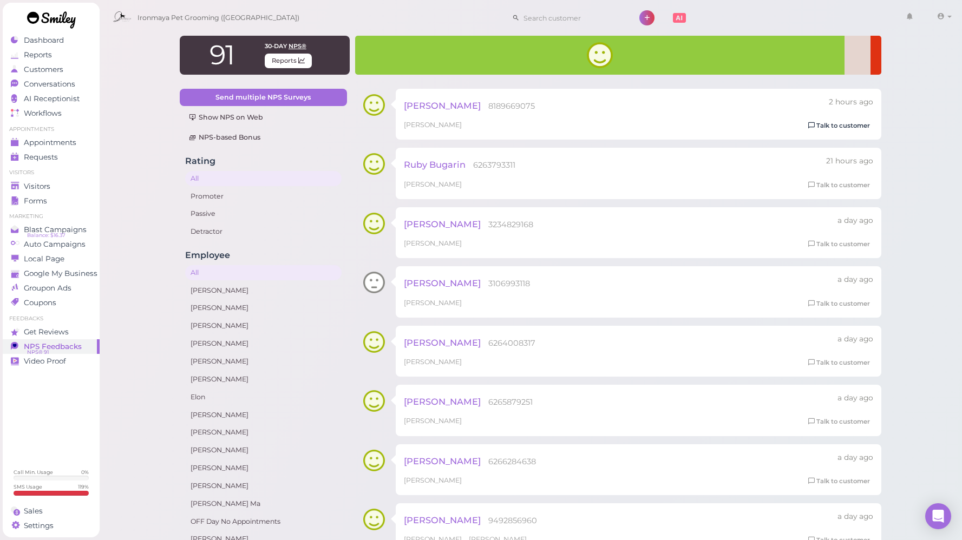
click at [845, 127] on link "Talk to customer" at bounding box center [839, 125] width 68 height 11
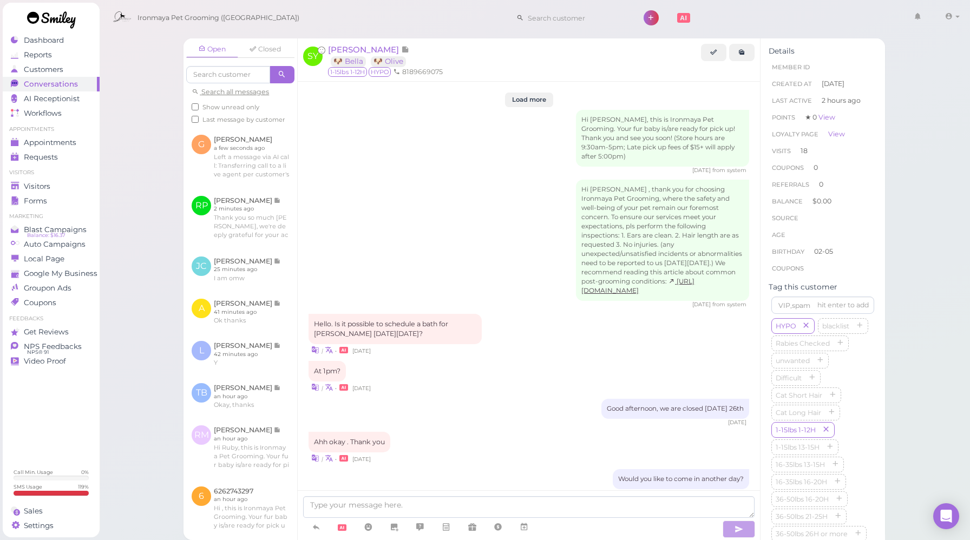
scroll to position [1498, 0]
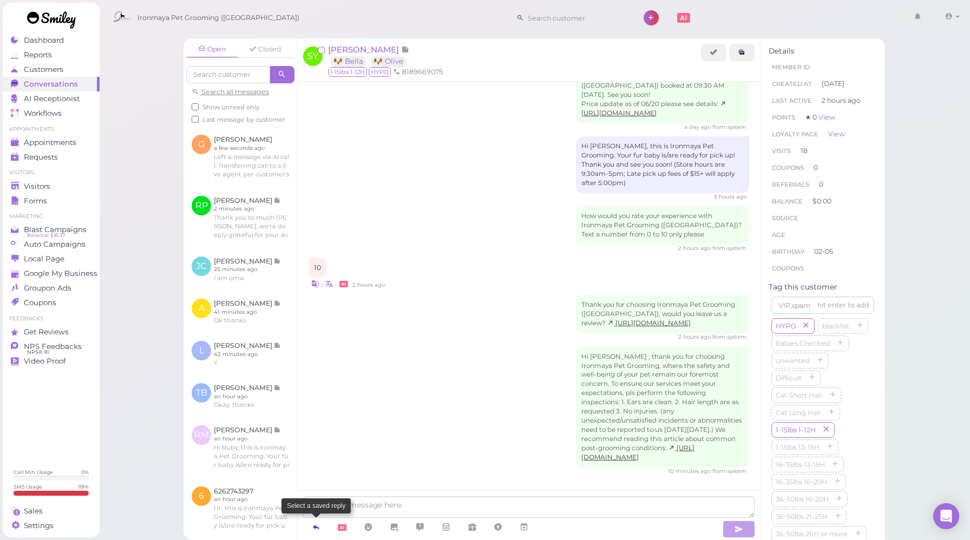
click at [318, 526] on icon at bounding box center [316, 527] width 9 height 11
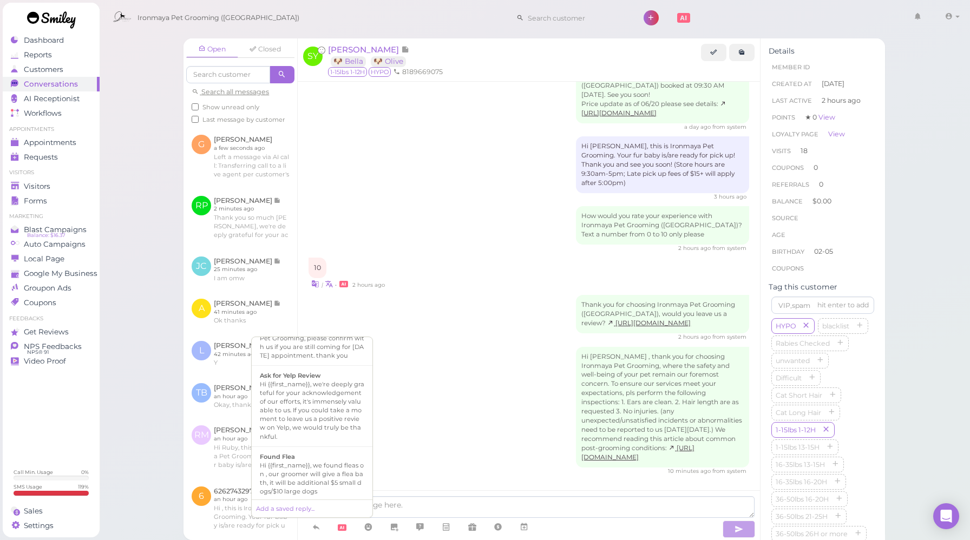
scroll to position [190, 0]
click at [339, 407] on div "Hi {{first_name}}, we're deeply grateful for your acknowledgement of our effort…" at bounding box center [312, 402] width 104 height 61
type textarea "Hi {{first_name}}, we're deeply grateful for your acknowledgement of our effort…"
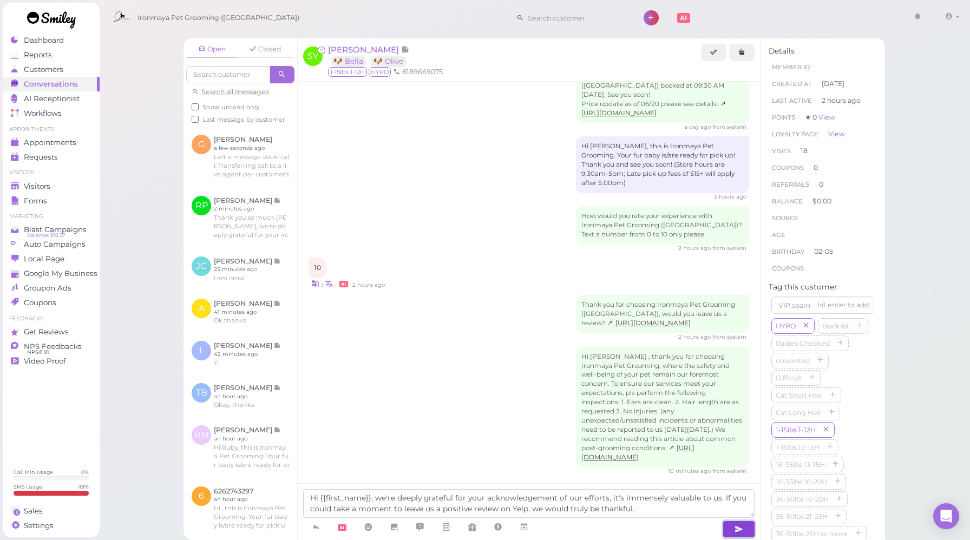
click at [738, 531] on icon "button" at bounding box center [738, 529] width 9 height 11
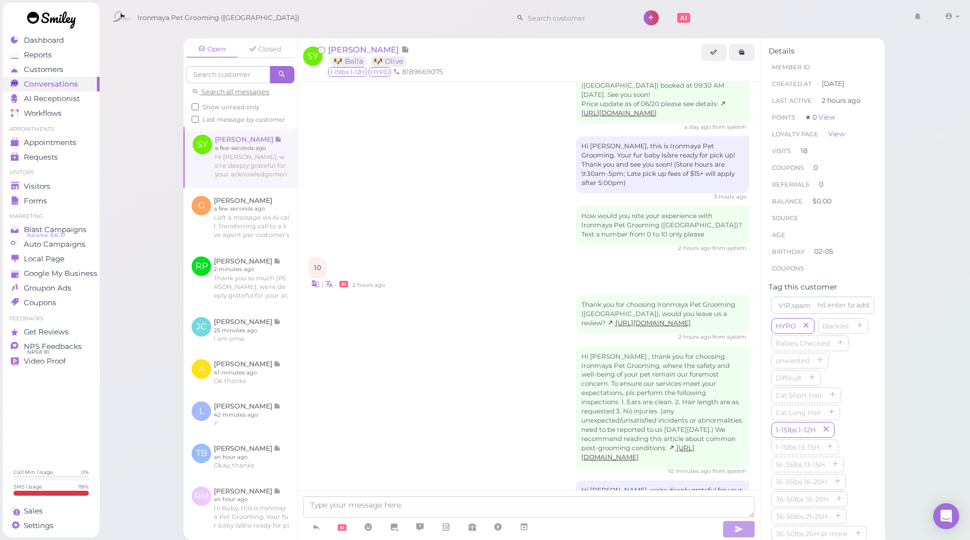
scroll to position [1561, 0]
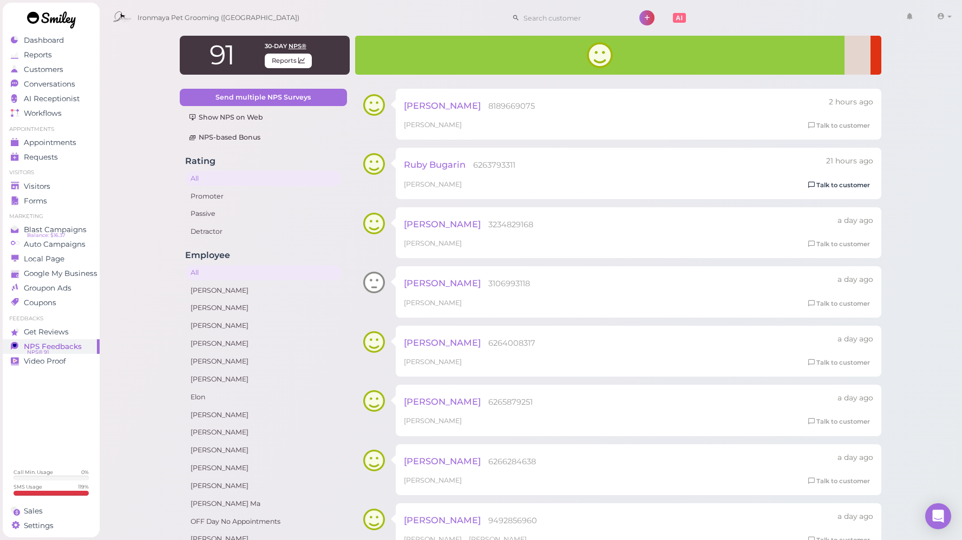
click at [856, 184] on link "Talk to customer" at bounding box center [839, 185] width 68 height 11
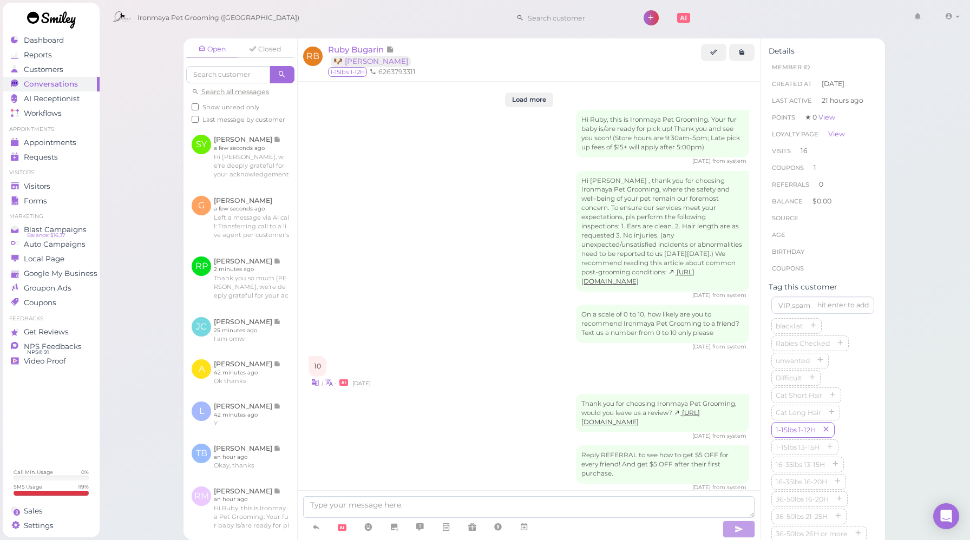
scroll to position [1542, 0]
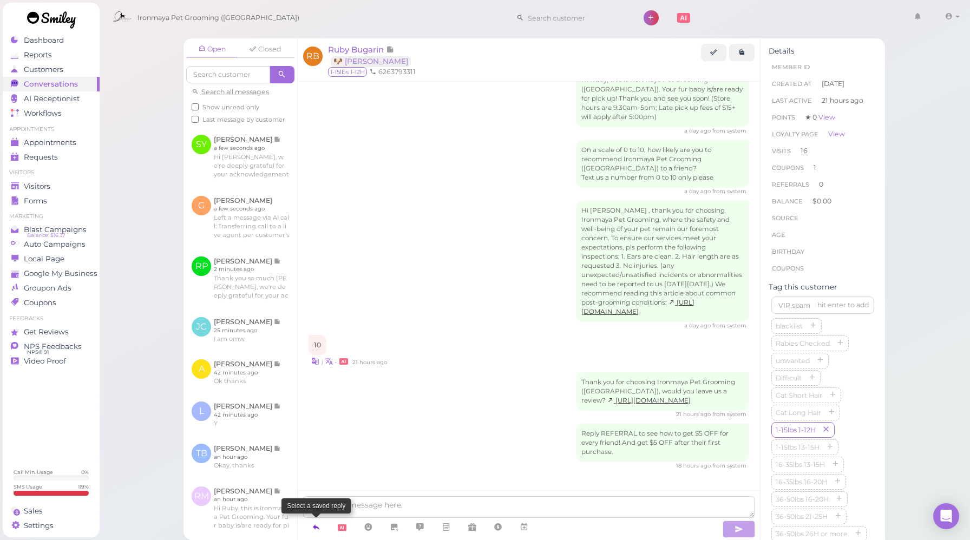
click at [319, 528] on icon at bounding box center [316, 527] width 9 height 11
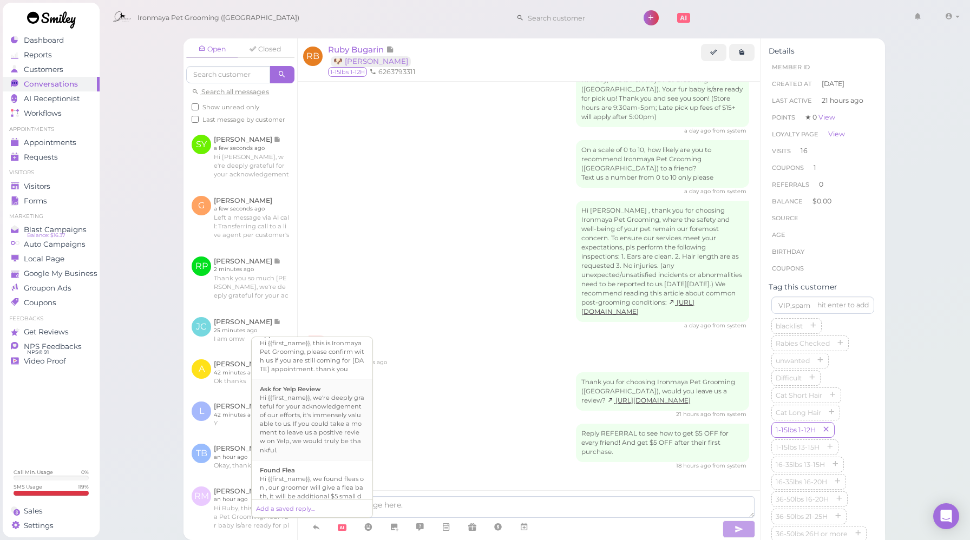
scroll to position [169, 0]
click at [313, 422] on div "Hi {{first_name}}, we're deeply grateful for your acknowledgement of our effort…" at bounding box center [312, 423] width 104 height 61
type textarea "Hi {{first_name}}, we're deeply grateful for your acknowledgement of our effort…"
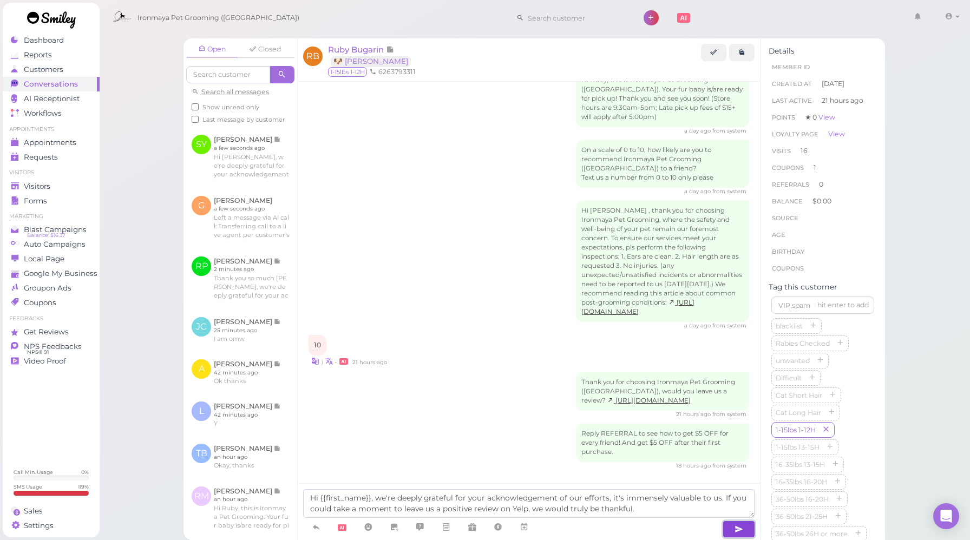
click at [743, 525] on button "button" at bounding box center [738, 529] width 32 height 17
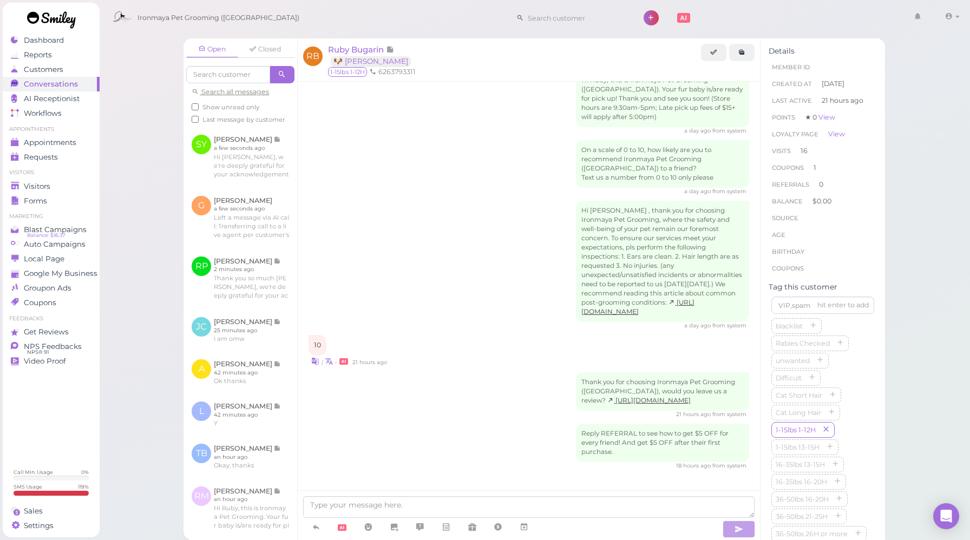
scroll to position [1605, 0]
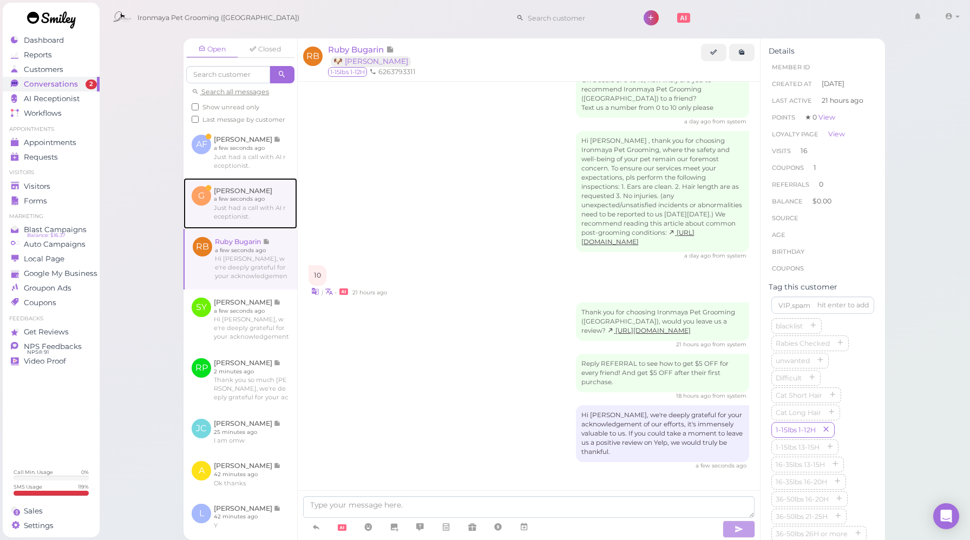
click at [252, 226] on link at bounding box center [240, 203] width 114 height 51
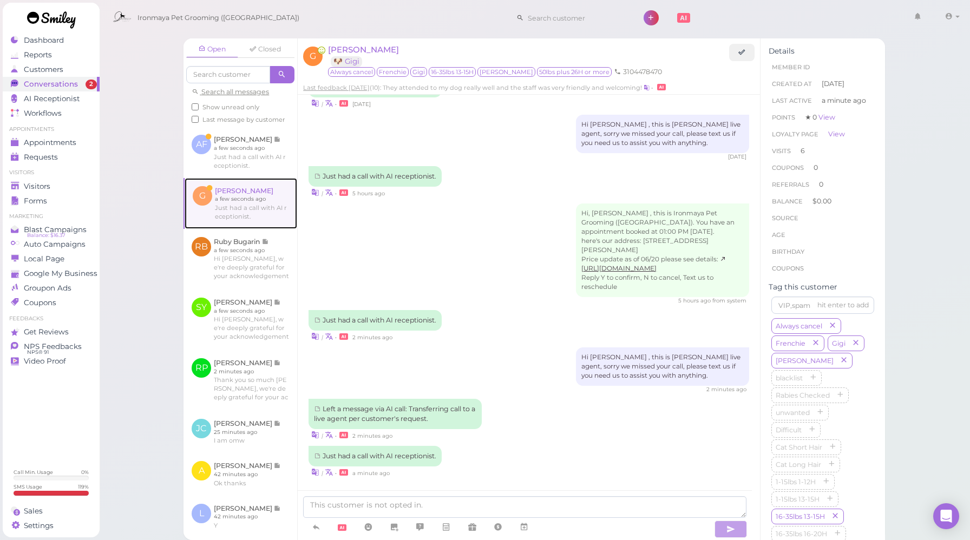
scroll to position [1152, 0]
click at [511, 470] on div "| • a minute ago" at bounding box center [528, 473] width 440 height 11
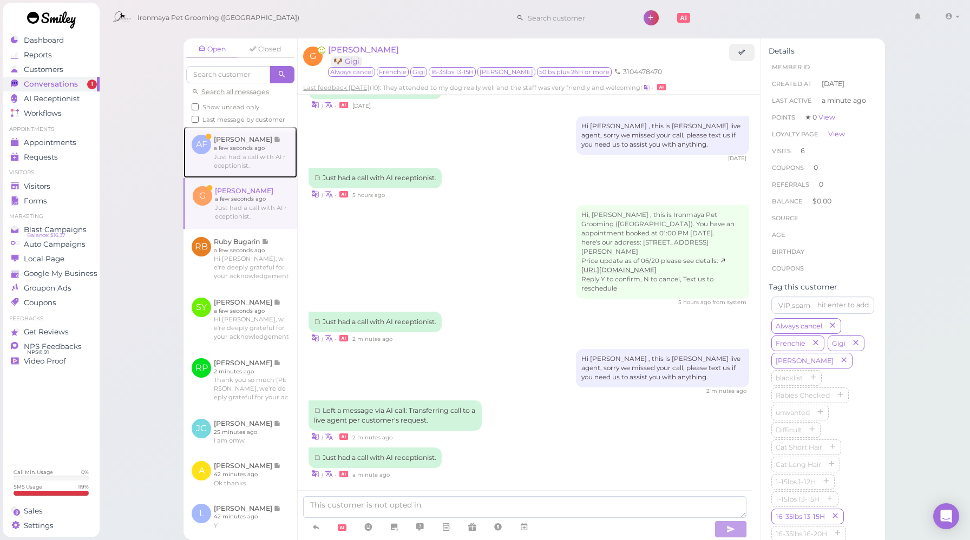
click at [237, 170] on link at bounding box center [240, 152] width 114 height 51
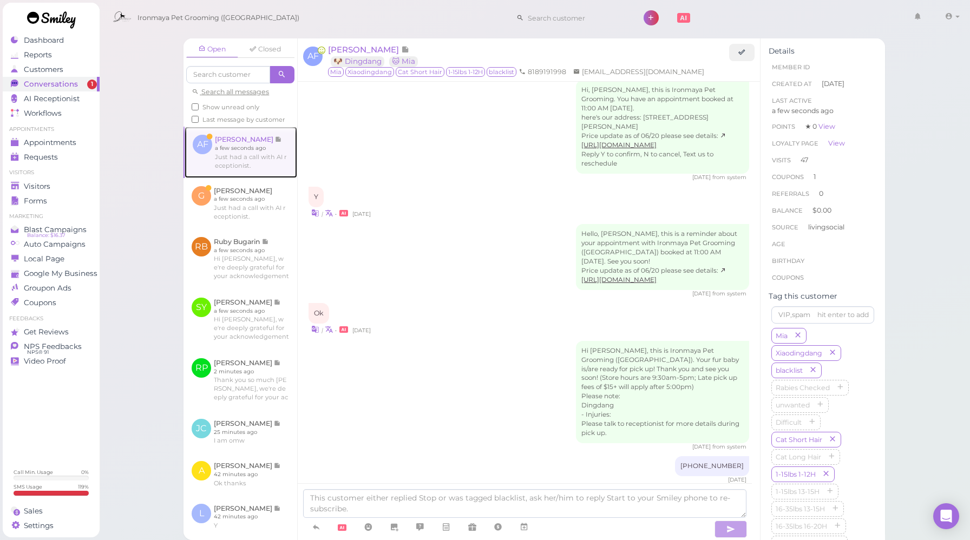
scroll to position [1251, 0]
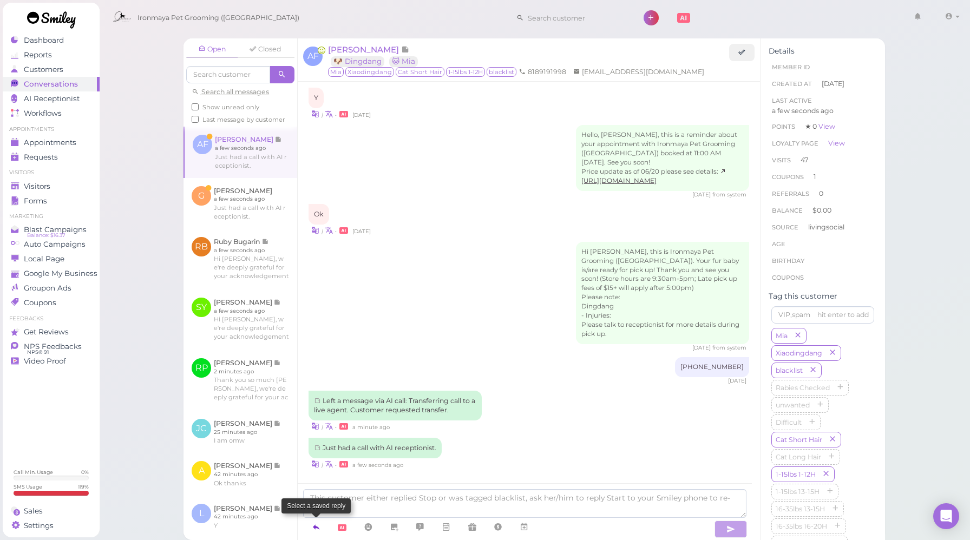
click at [318, 528] on icon at bounding box center [316, 527] width 9 height 11
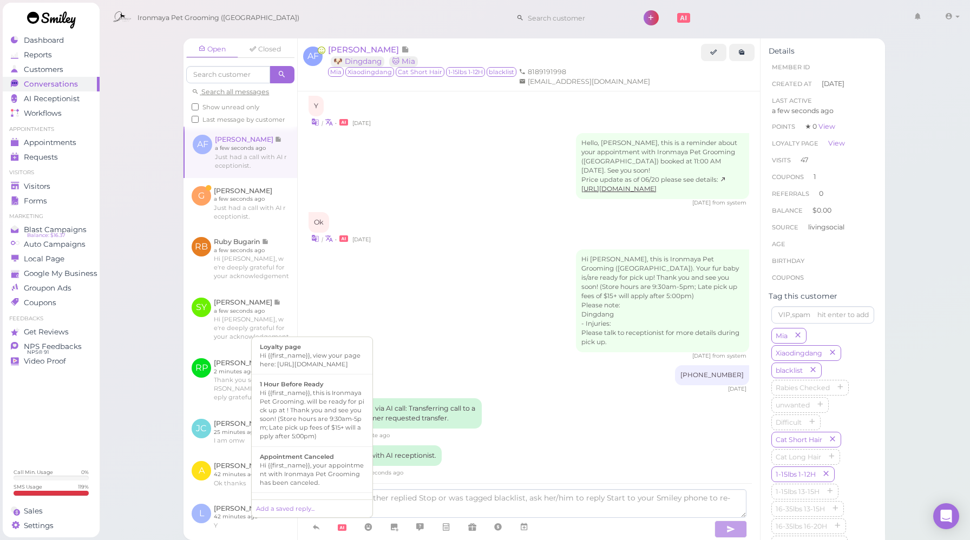
click at [580, 445] on div "Just had a call with AI receptionist. | • a few seconds ago" at bounding box center [528, 461] width 440 height 32
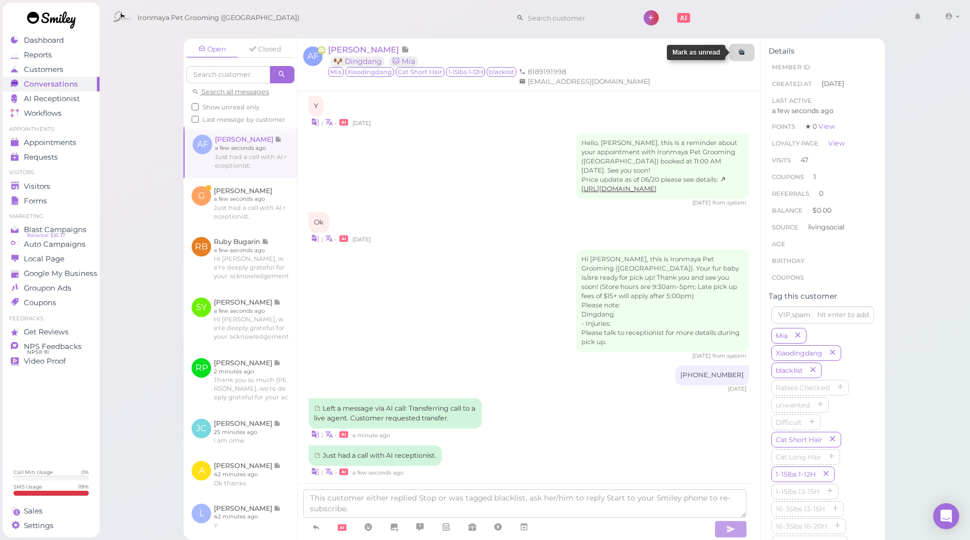
click at [747, 54] on link at bounding box center [741, 52] width 25 height 17
